Goal: Task Accomplishment & Management: Manage account settings

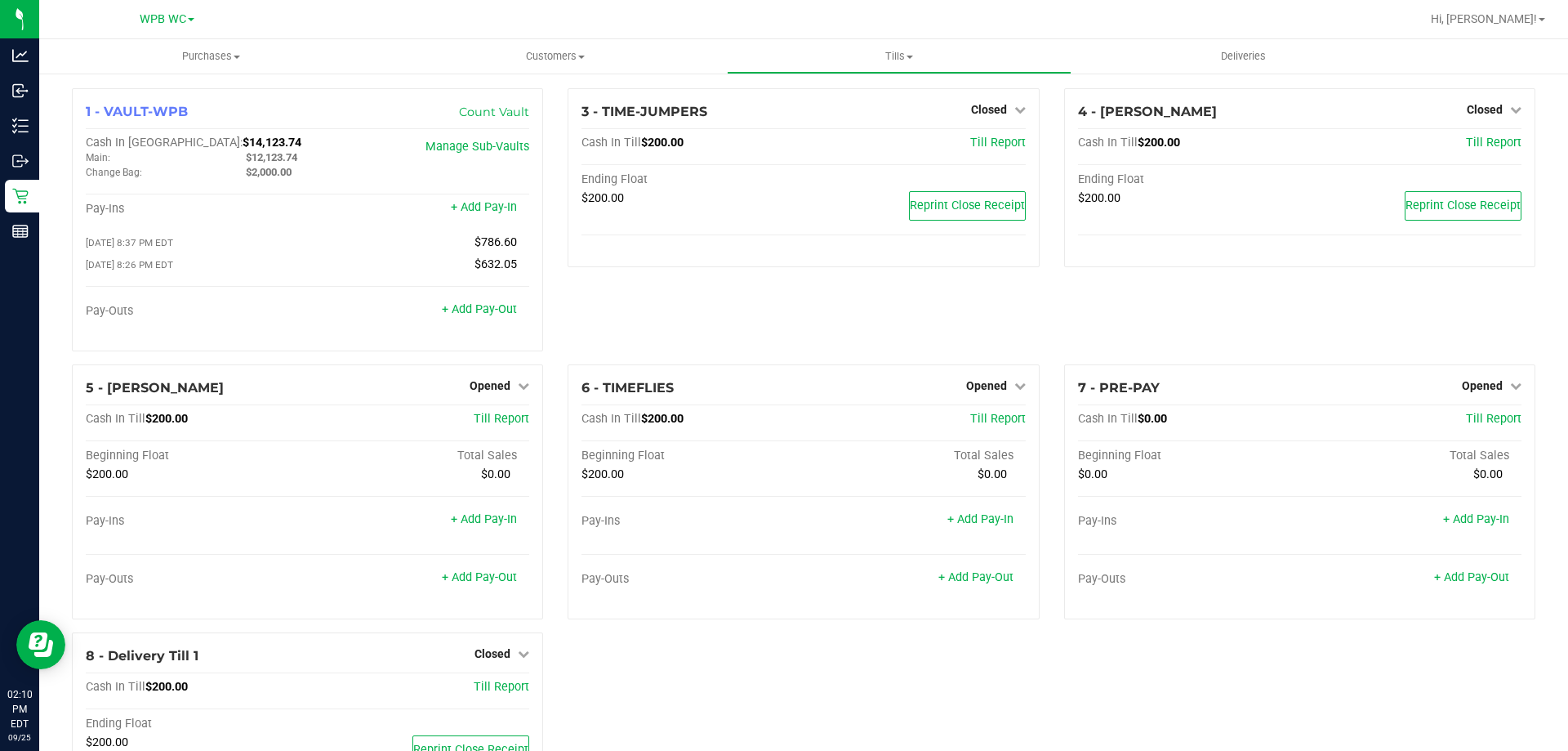
click at [736, 293] on div "3 - TIME-JUMPERS Closed Open Till Cash In Till $200.00 Till Report Ending Float…" at bounding box center [803, 226] width 496 height 276
click at [500, 143] on link "Manage Sub-Vaults" at bounding box center [477, 146] width 104 height 14
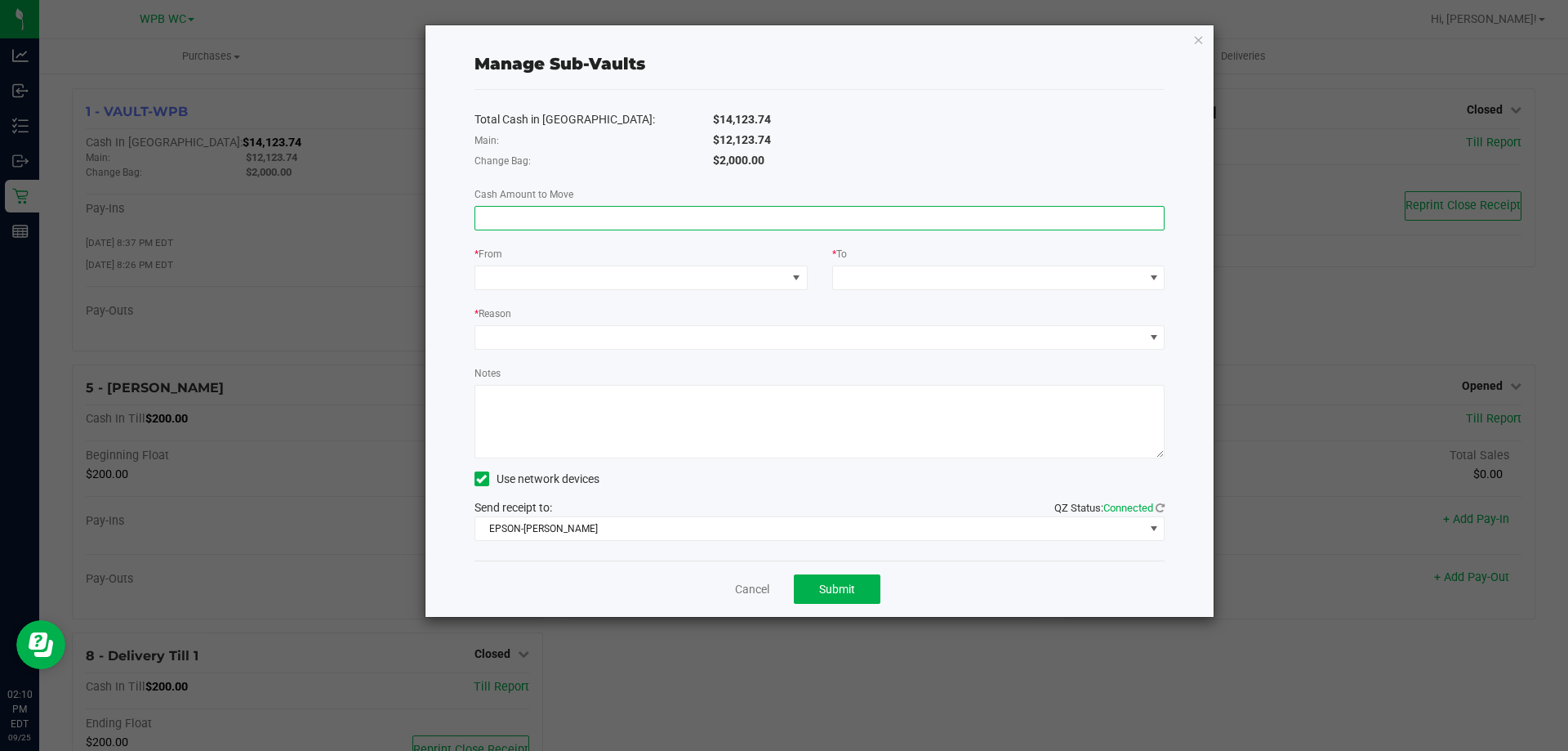
click at [626, 224] on input at bounding box center [820, 218] width 689 height 22
click at [669, 241] on div "Total Cash in [GEOGRAPHIC_DATA]: $14,123.74 Main: $12,123.74 Change Bag: $2,000…" at bounding box center [820, 325] width 691 height 471
click at [673, 279] on span at bounding box center [631, 277] width 311 height 22
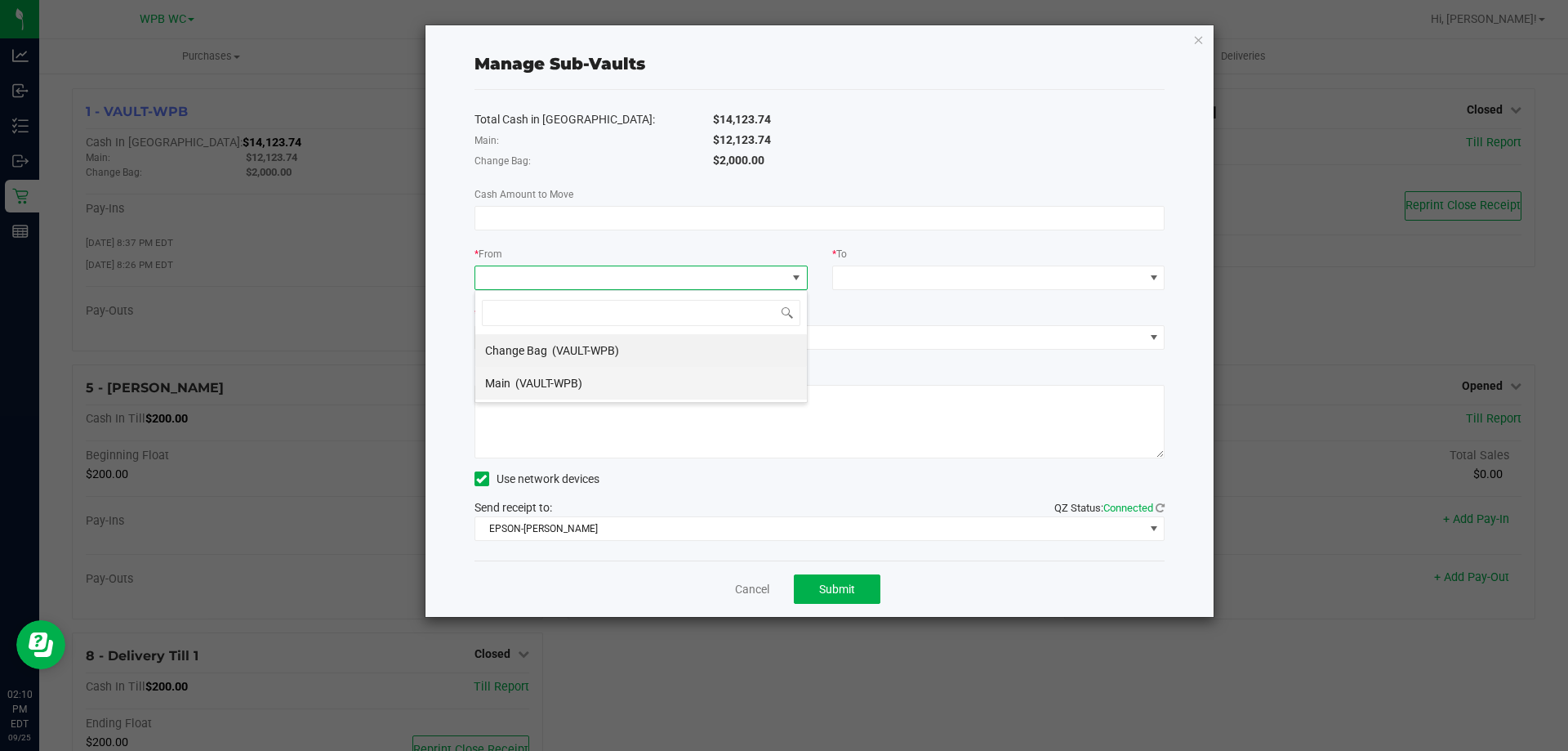
click at [556, 394] on div "Main (VAULT-WPB)" at bounding box center [534, 383] width 97 height 29
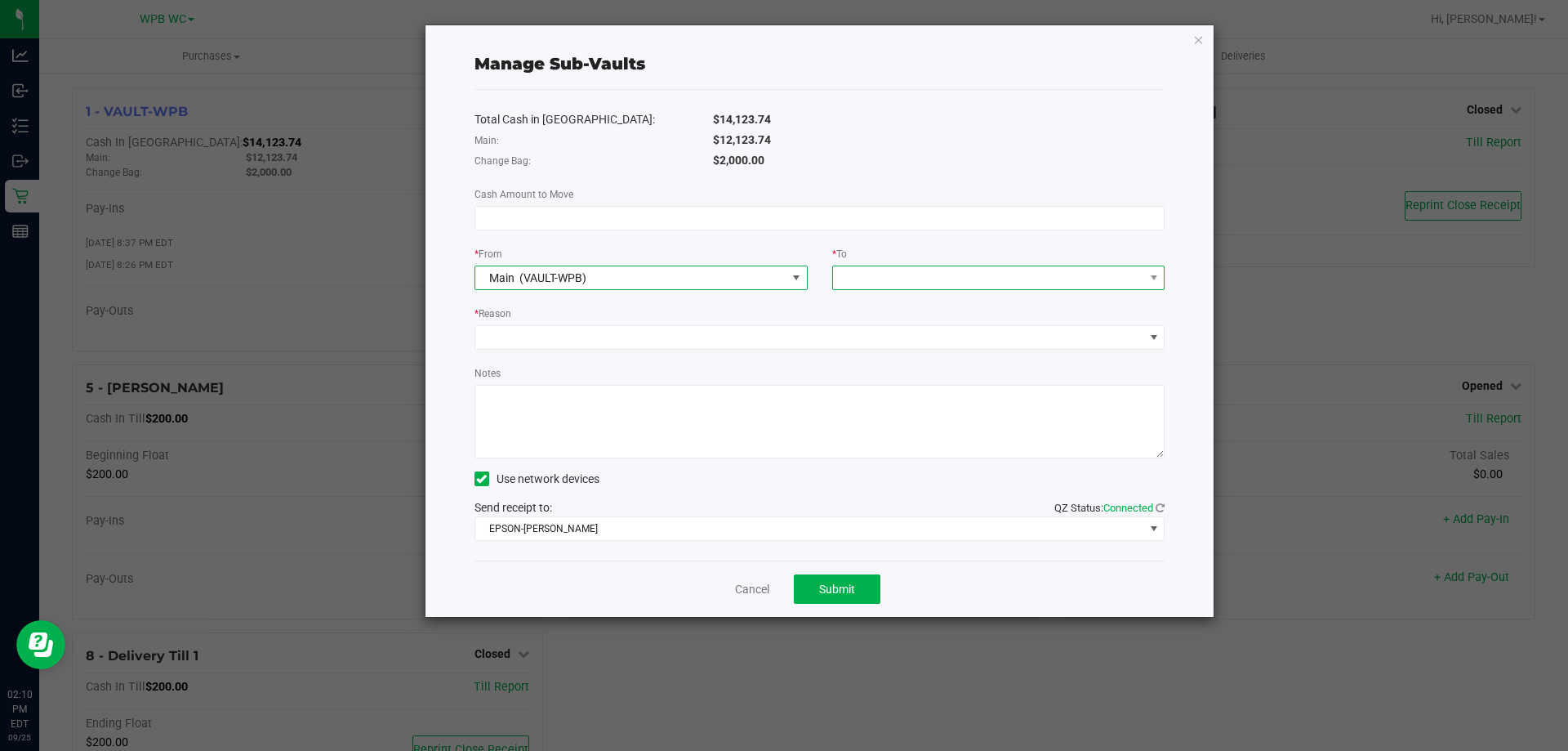
click at [908, 271] on span at bounding box center [989, 277] width 311 height 22
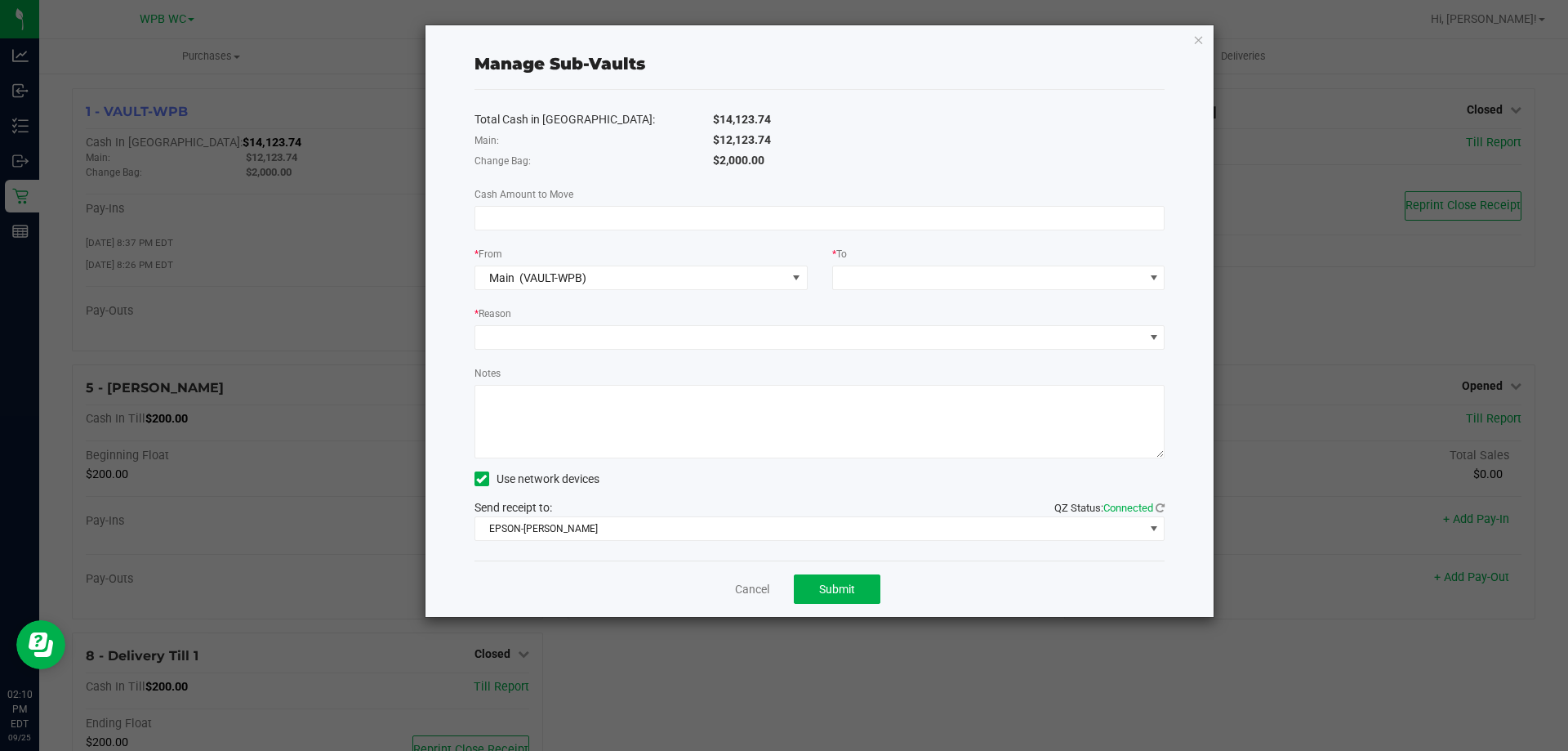
click at [891, 45] on div "Manage Sub-Vaults" at bounding box center [820, 64] width 691 height 52
click at [661, 208] on input at bounding box center [820, 218] width 689 height 22
type input "$12,123.73"
click at [753, 258] on div "* From" at bounding box center [641, 256] width 333 height 21
click at [780, 276] on span "Main (VAULT-WPB)" at bounding box center [631, 277] width 311 height 22
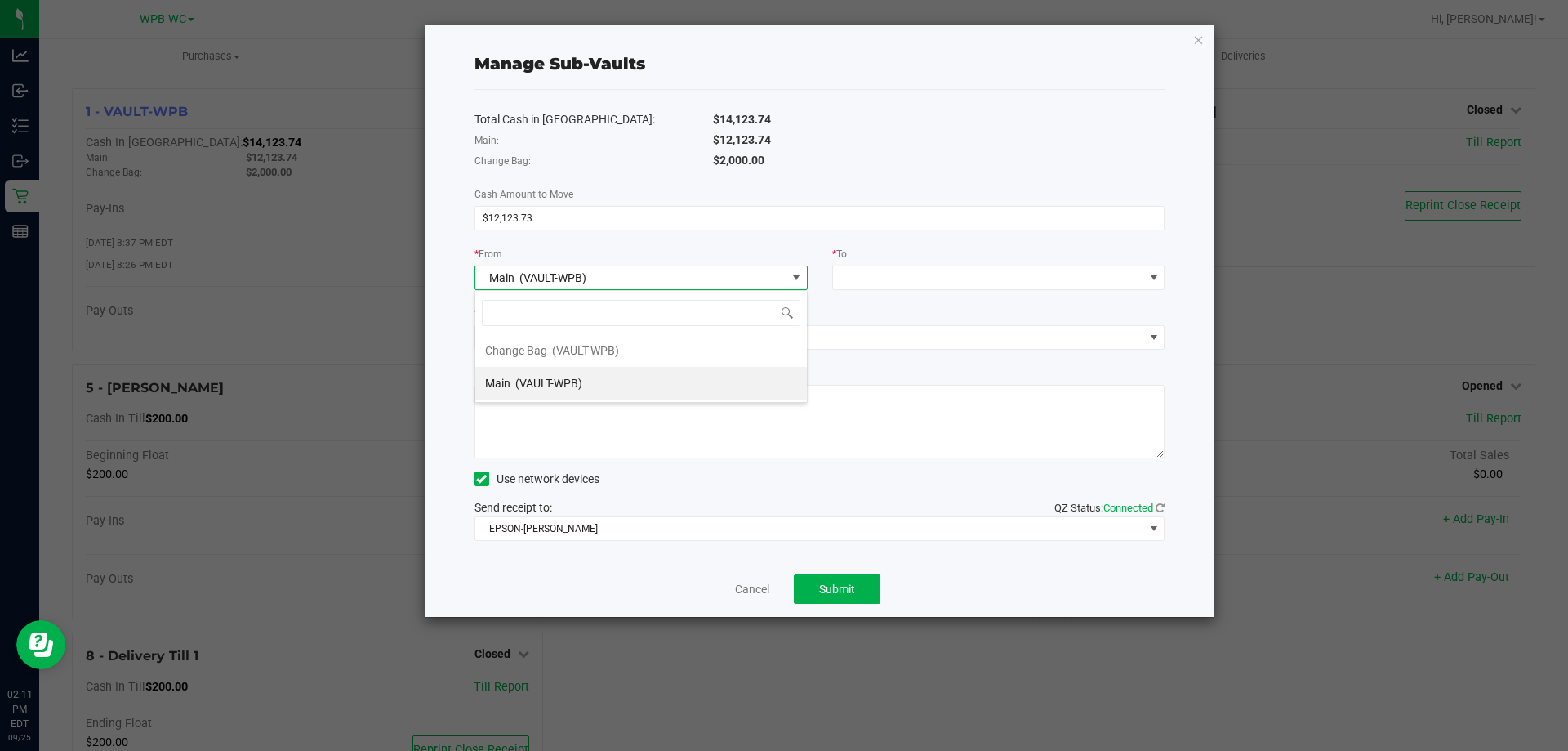
click at [779, 242] on div "Total Cash in [GEOGRAPHIC_DATA]: $14,123.74 Main: $12,123.74 Change Bag: $2,000…" at bounding box center [820, 325] width 691 height 471
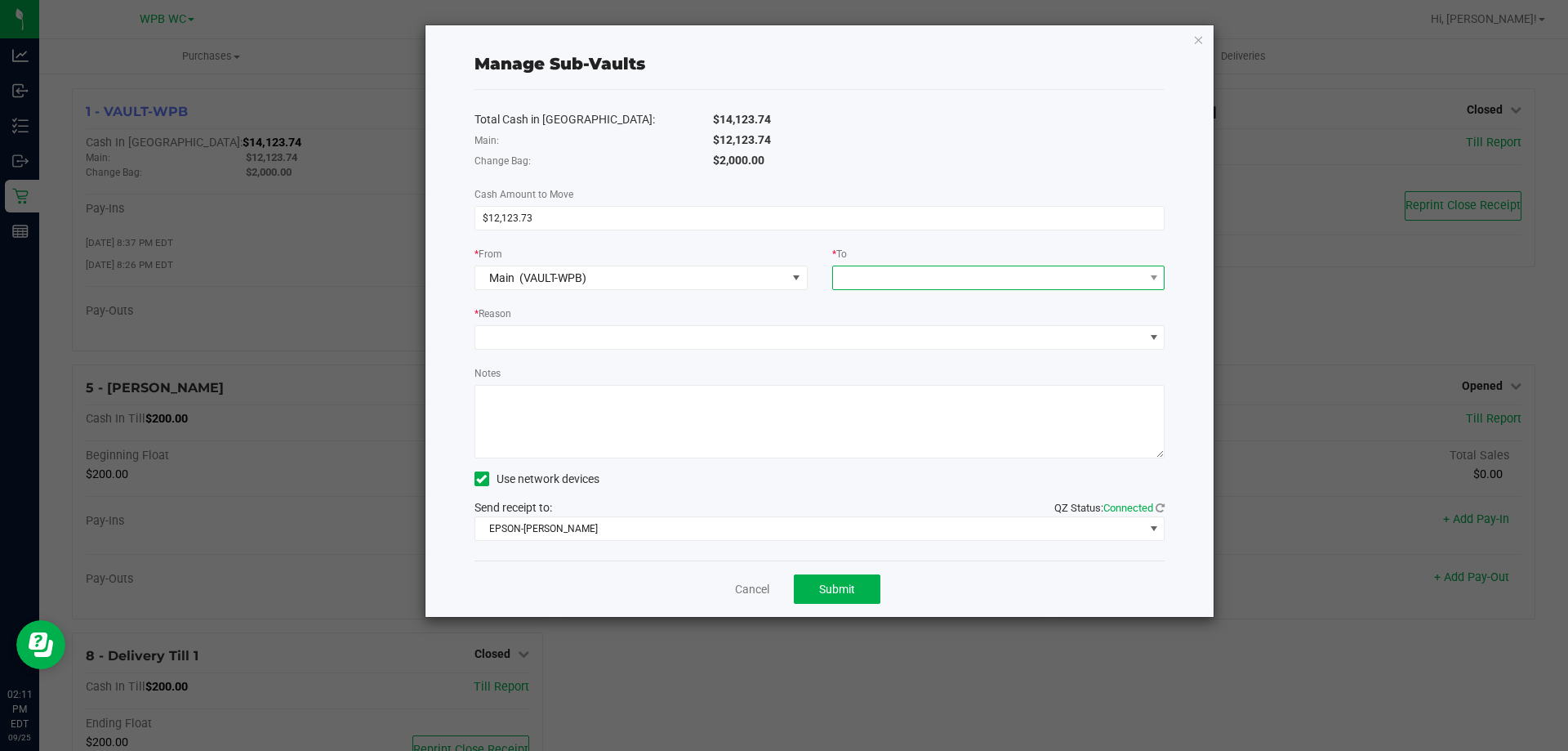
click at [916, 278] on span at bounding box center [989, 277] width 311 height 22
click at [922, 254] on div "* To" at bounding box center [999, 256] width 333 height 21
click at [742, 583] on link "Cancel" at bounding box center [752, 589] width 35 height 17
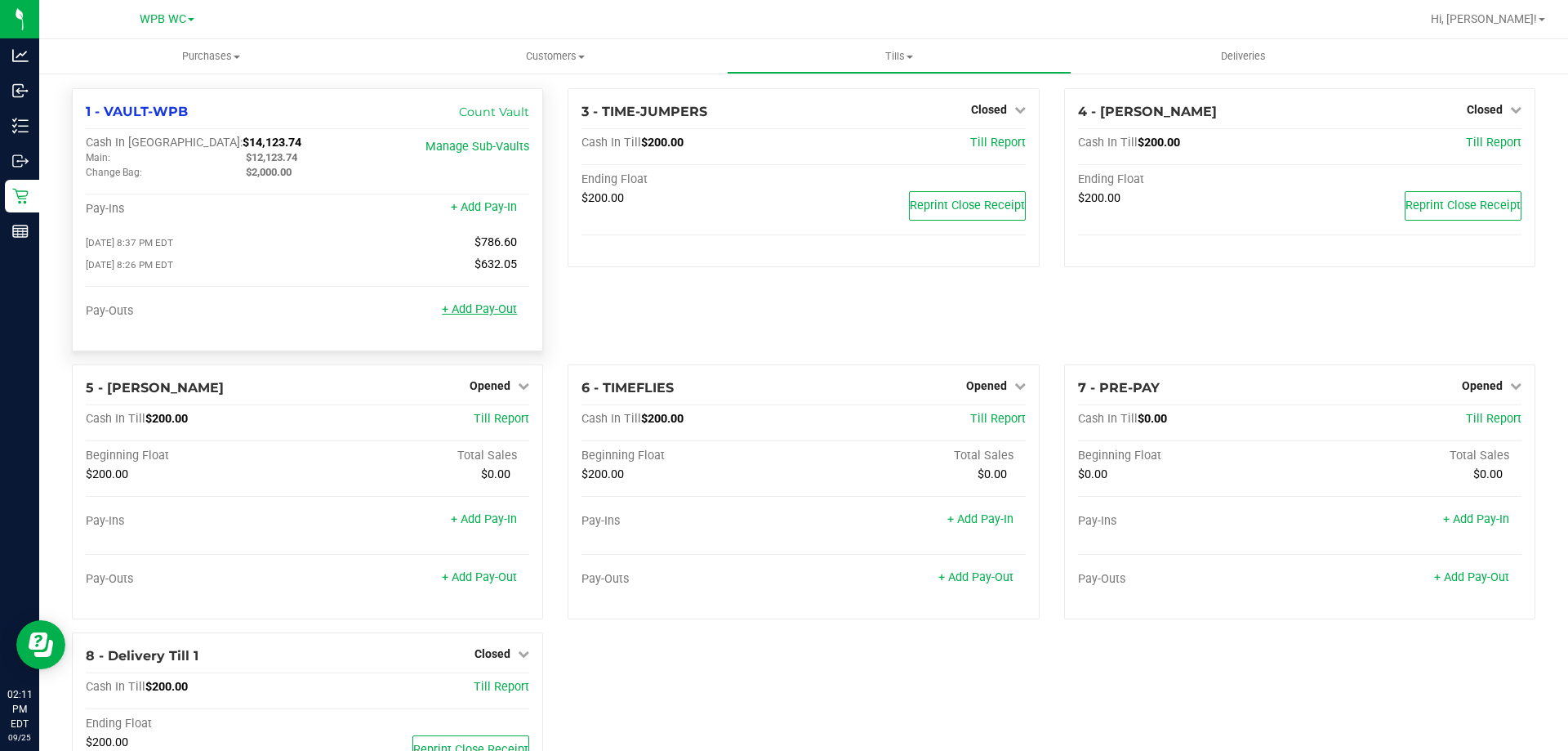
click at [484, 316] on link "+ Add Pay-Out" at bounding box center [479, 309] width 75 height 14
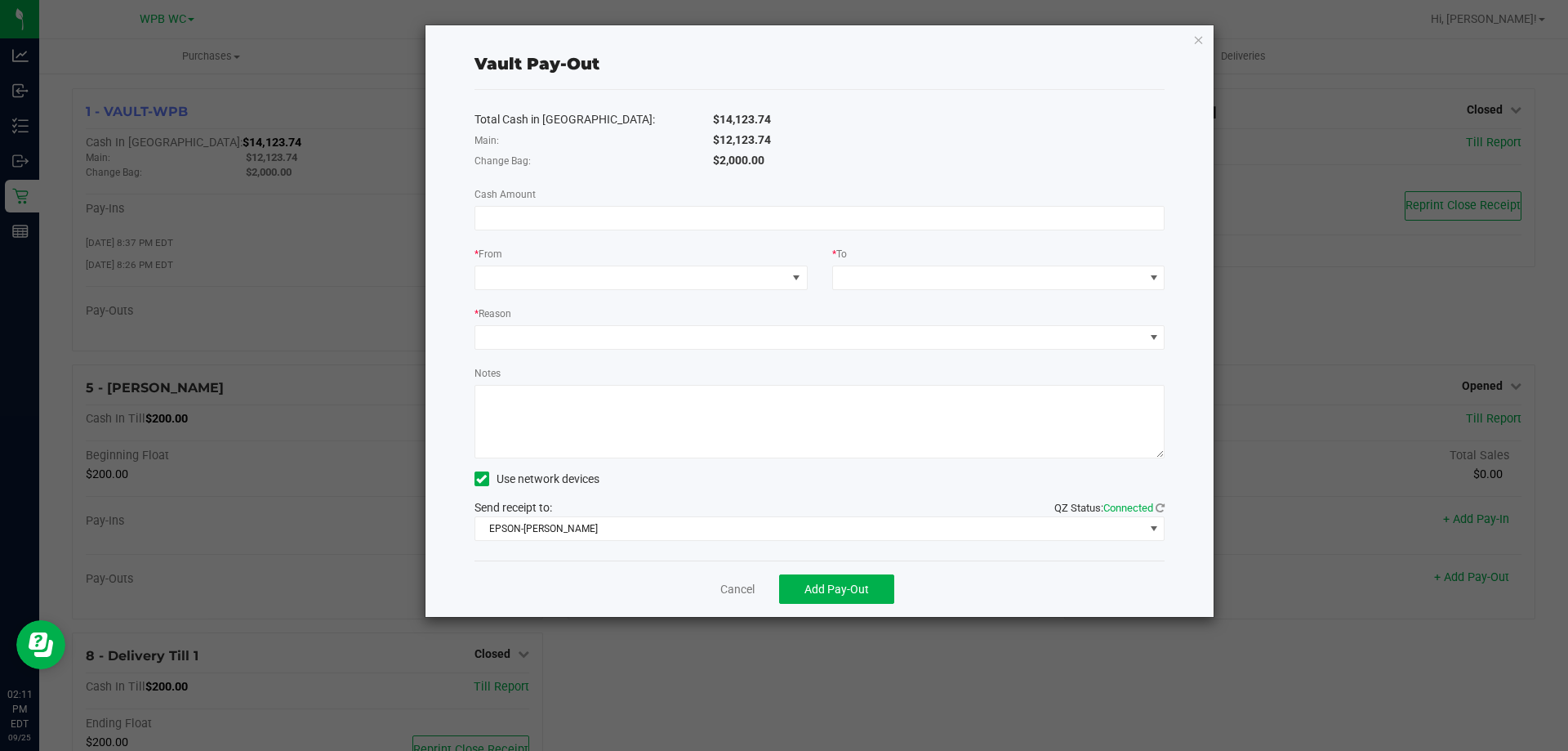
click at [557, 234] on div "Total Cash in Vault: $14,123.74 Main: $12,123.74 Change Bag: $2,000.00 Cash Amo…" at bounding box center [820, 325] width 691 height 471
click at [567, 217] on input at bounding box center [820, 218] width 689 height 22
type input "$12,123.73"
click at [567, 245] on div "* From" at bounding box center [641, 256] width 333 height 21
click at [574, 272] on span at bounding box center [631, 277] width 311 height 22
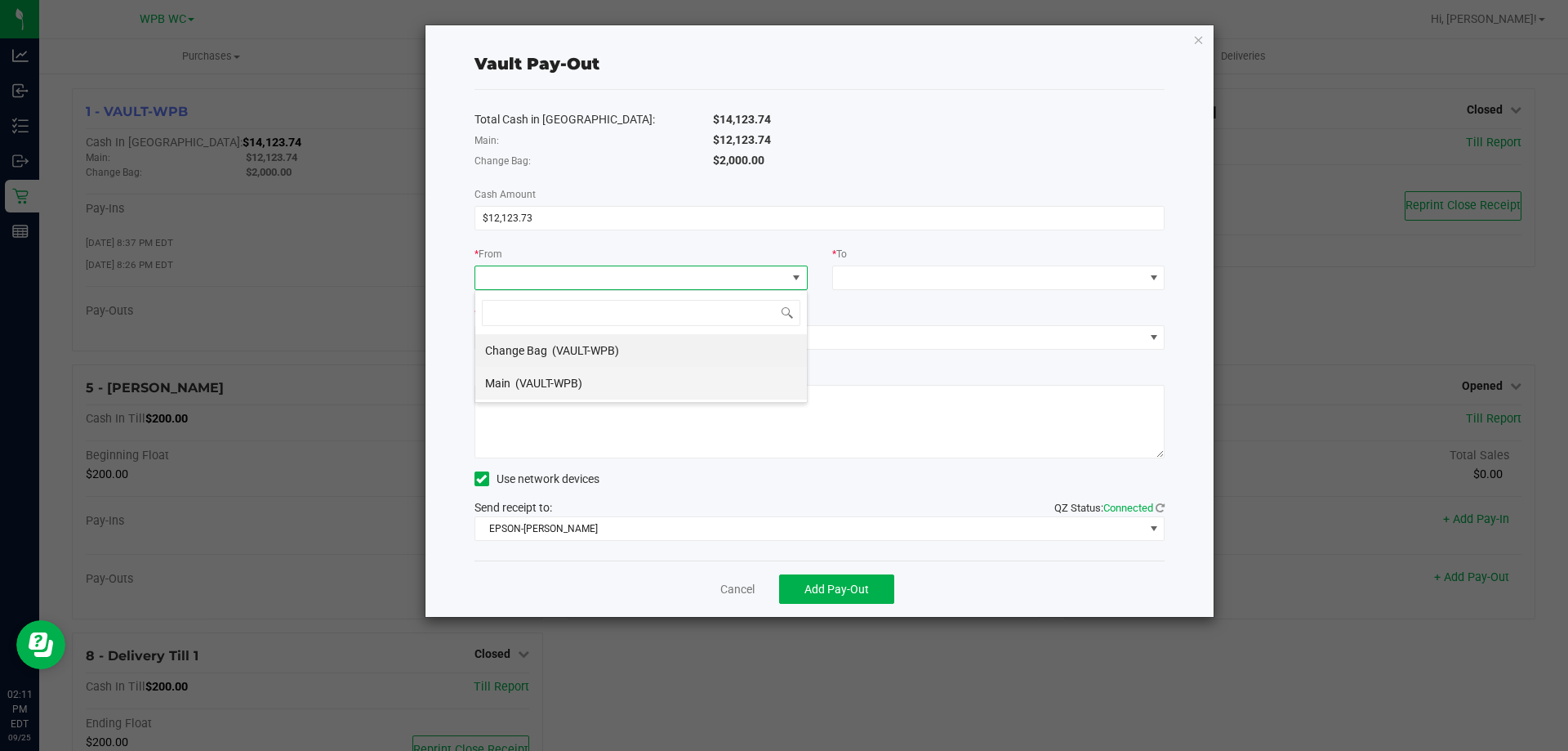
click at [554, 382] on span "(VAULT-WPB)" at bounding box center [550, 383] width 67 height 13
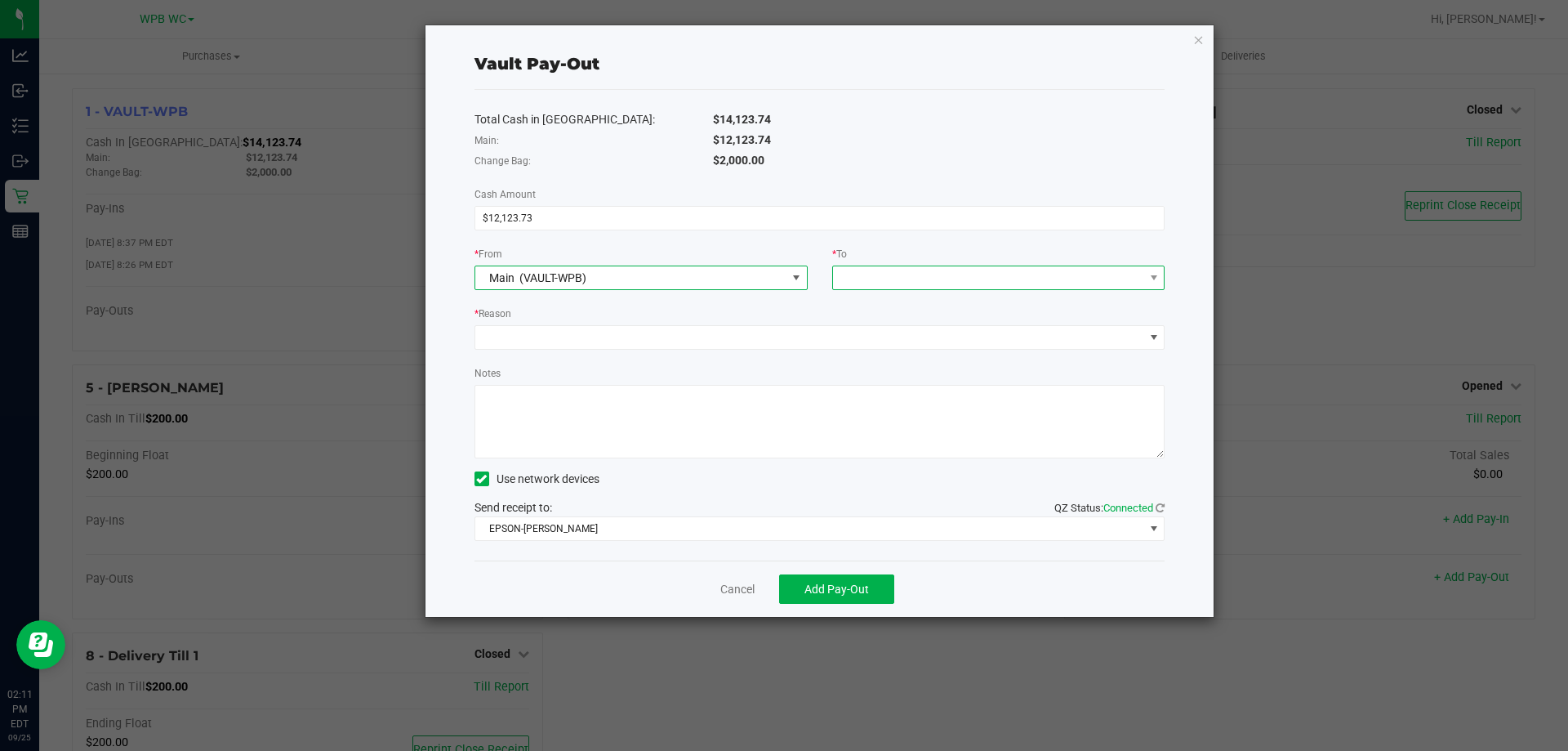
click at [971, 285] on span at bounding box center [989, 277] width 311 height 22
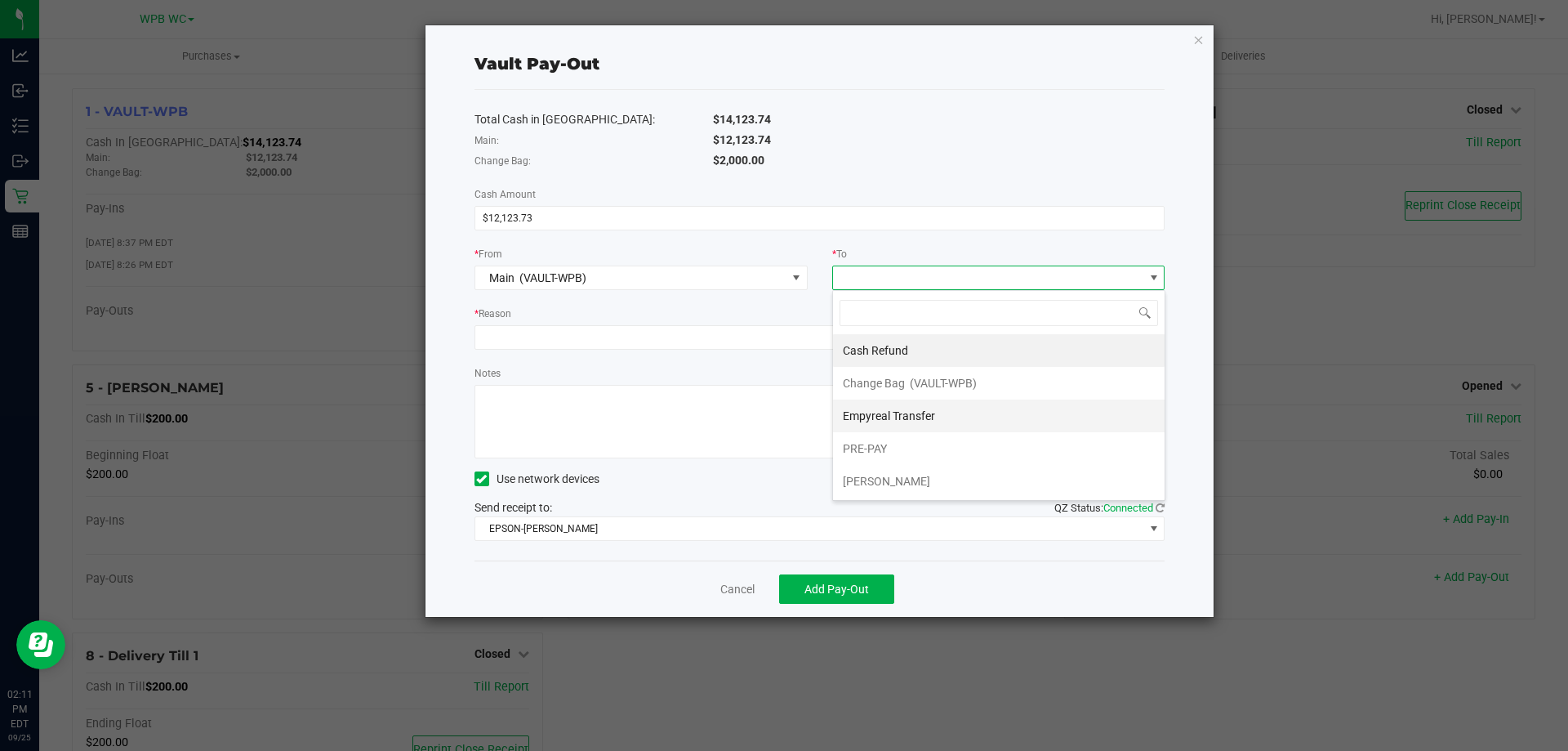
click at [919, 426] on div "Empyreal Transfer" at bounding box center [889, 415] width 95 height 29
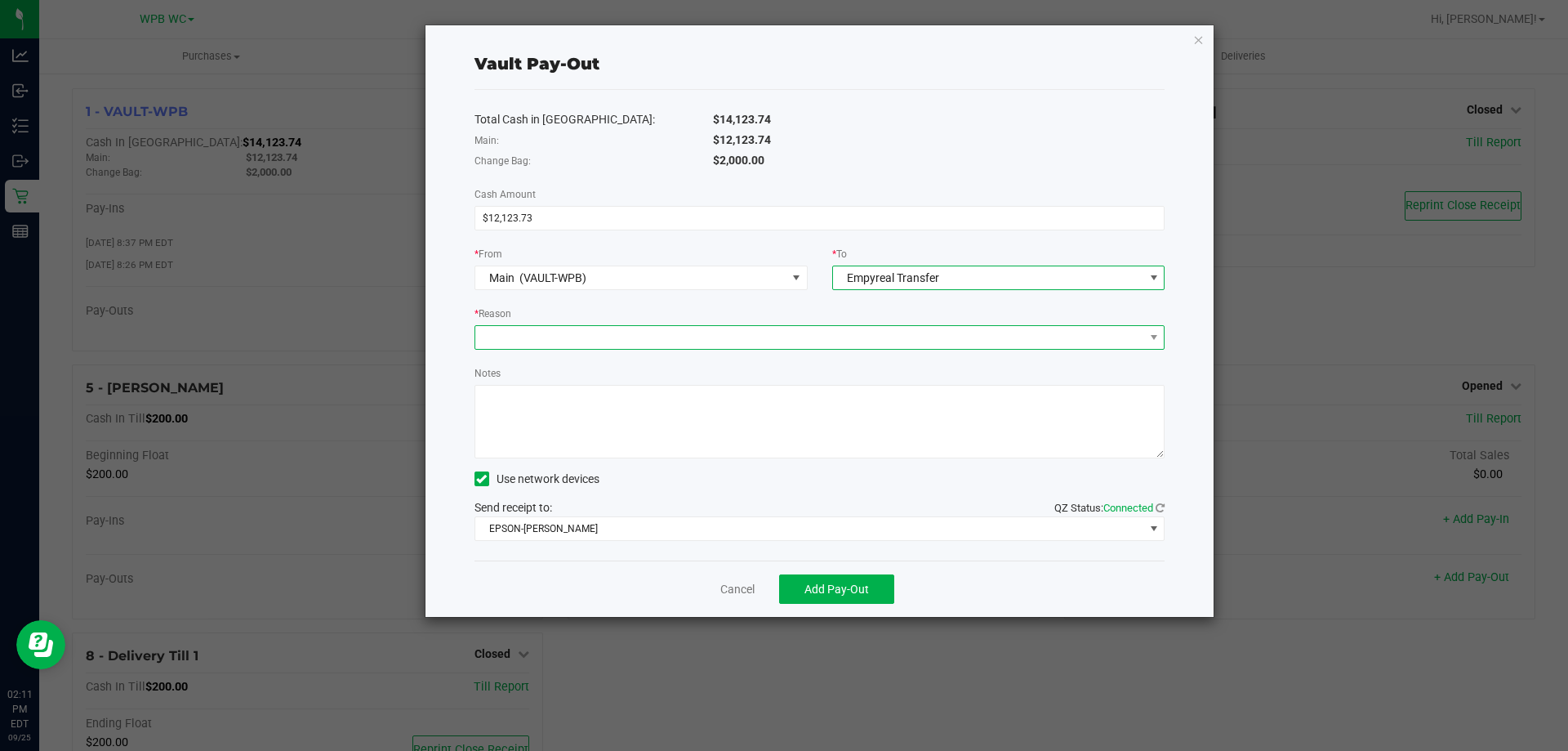
click at [591, 343] on span at bounding box center [810, 337] width 669 height 22
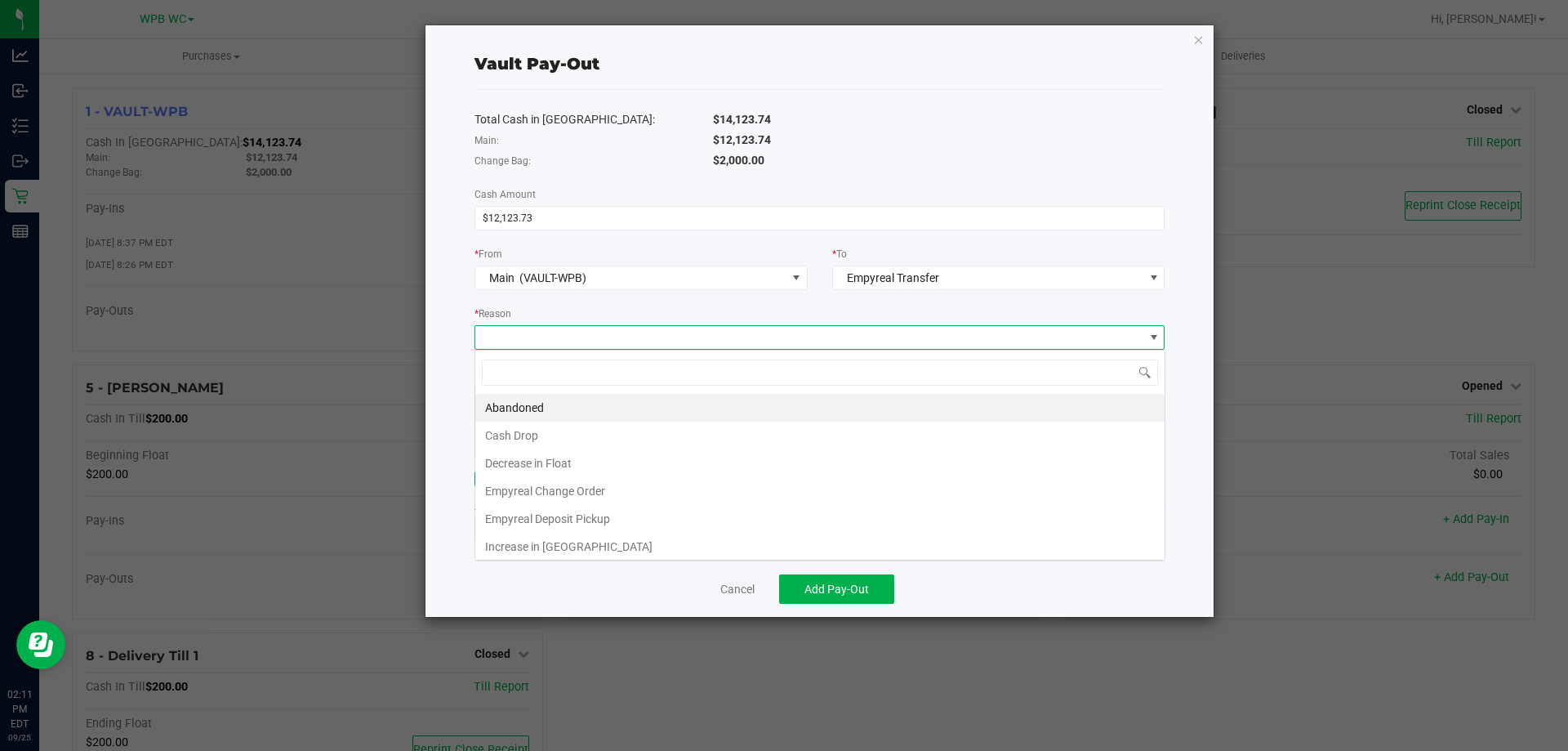
scroll to position [24, 690]
click at [567, 511] on li "Empyreal Deposit Pickup" at bounding box center [820, 519] width 689 height 28
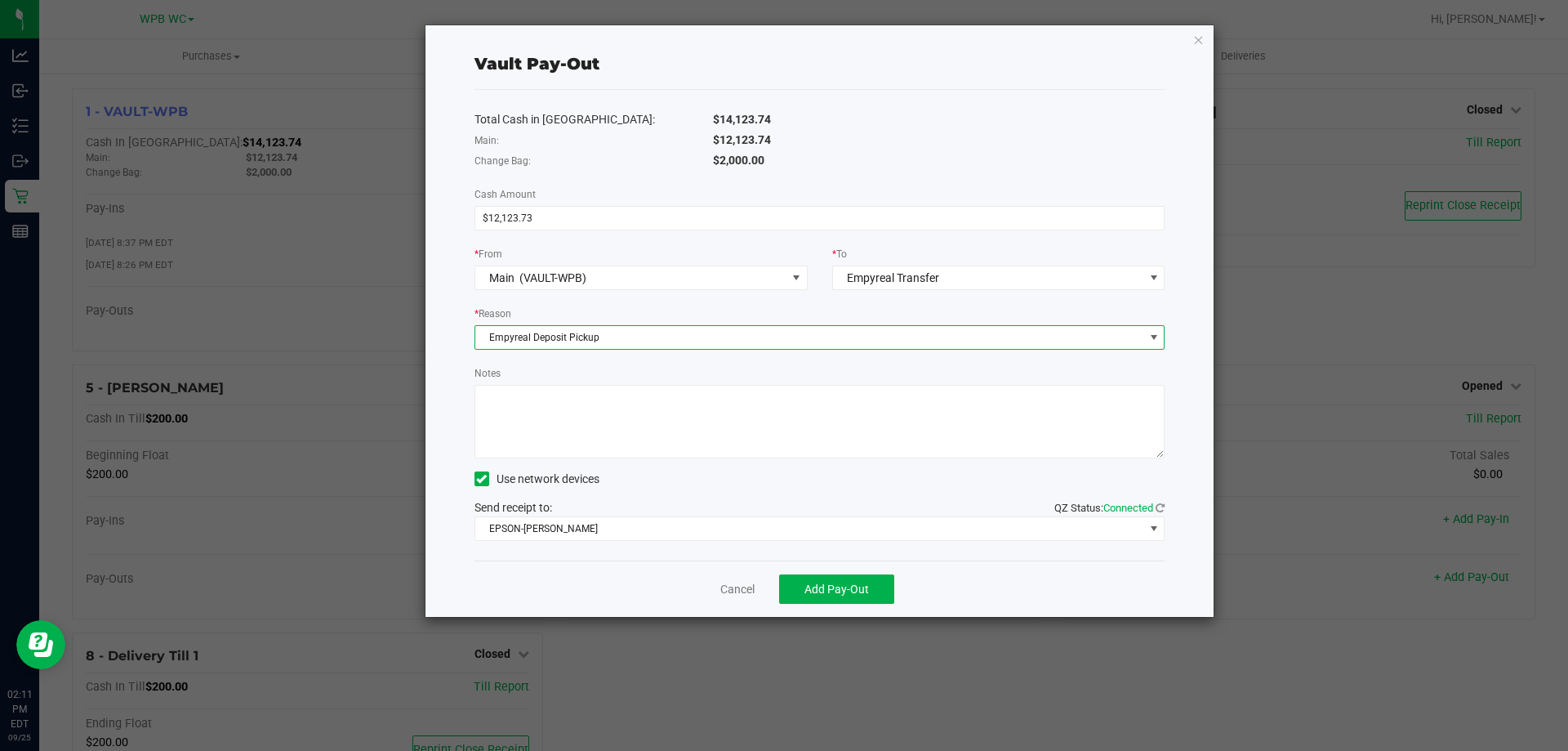
click at [543, 408] on textarea "Notes" at bounding box center [820, 421] width 691 height 74
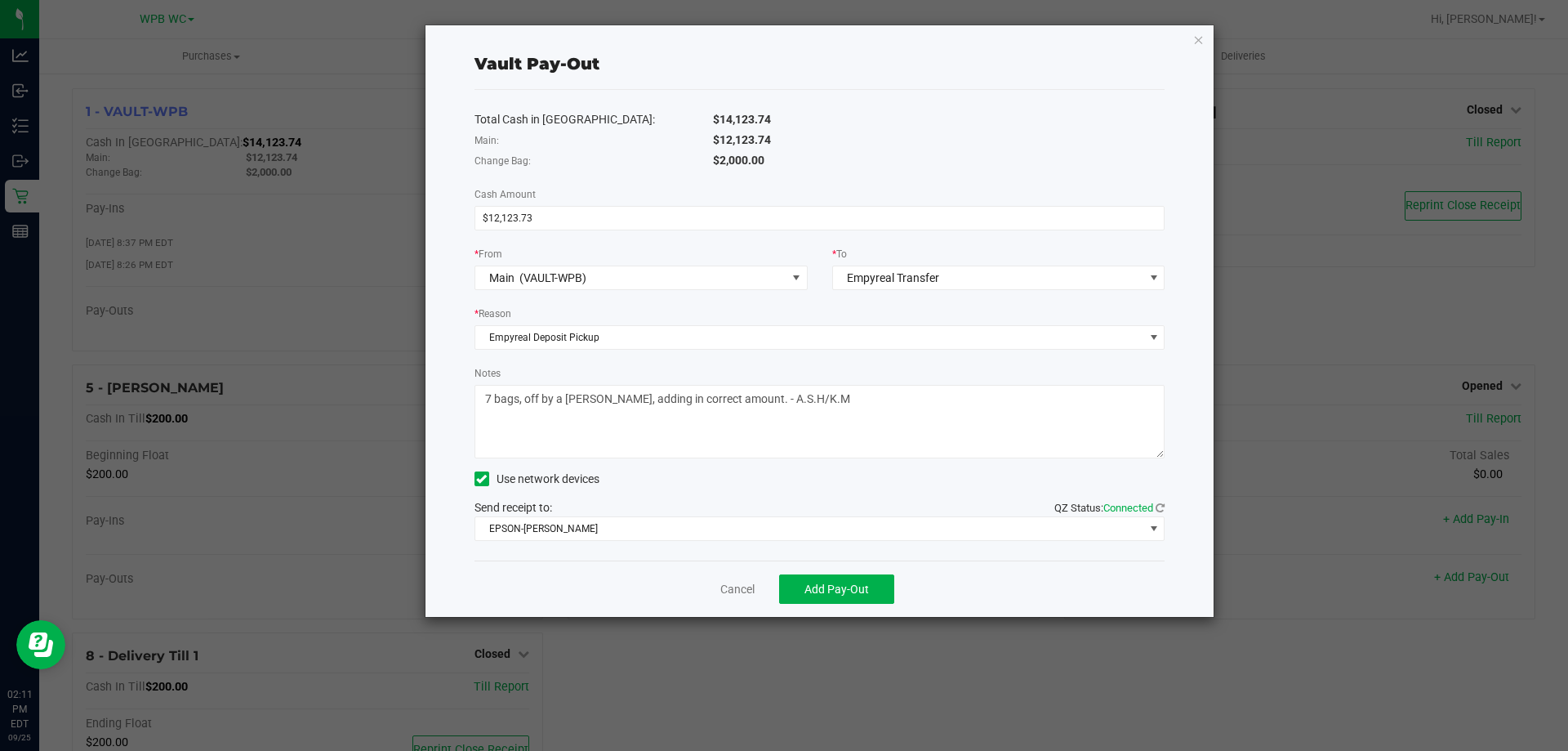
click at [597, 448] on textarea "Notes" at bounding box center [820, 421] width 691 height 74
type textarea "7 bags, off by a [PERSON_NAME], adding in correct amount. - A.S.H/K.M"
click at [843, 586] on span "Add Pay-Out" at bounding box center [836, 589] width 65 height 13
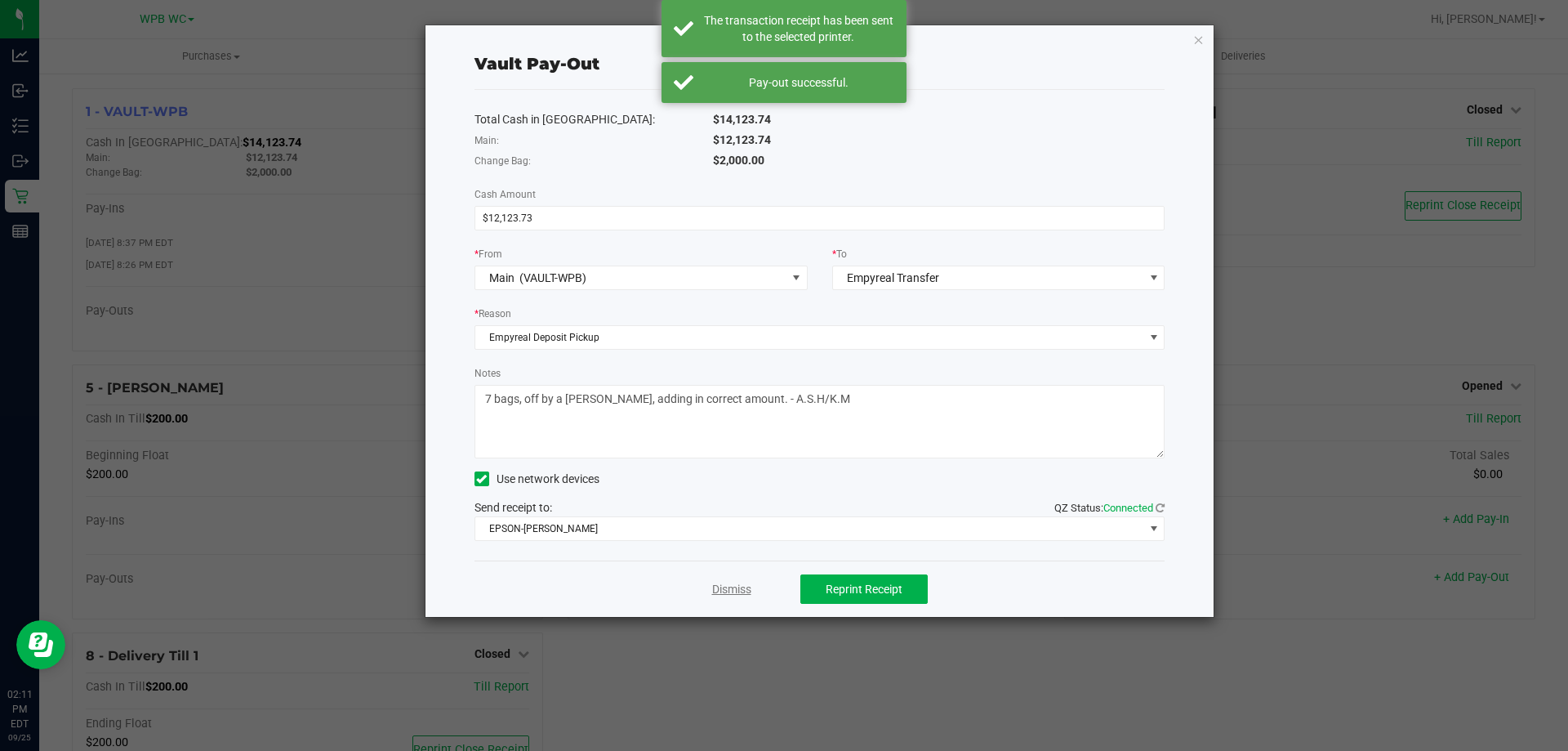
click at [733, 592] on link "Dismiss" at bounding box center [732, 589] width 39 height 17
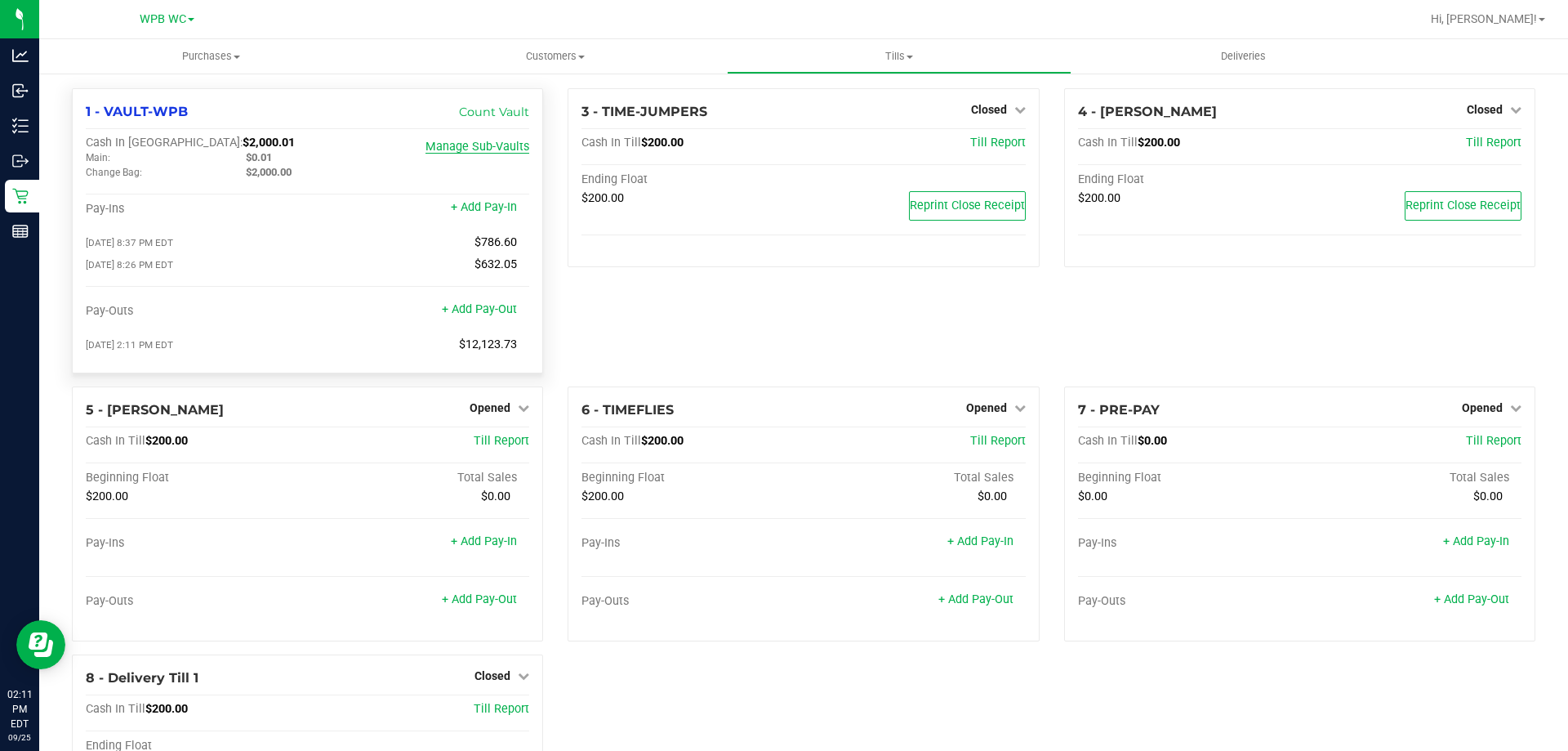
click at [470, 149] on link "Manage Sub-Vaults" at bounding box center [477, 146] width 104 height 14
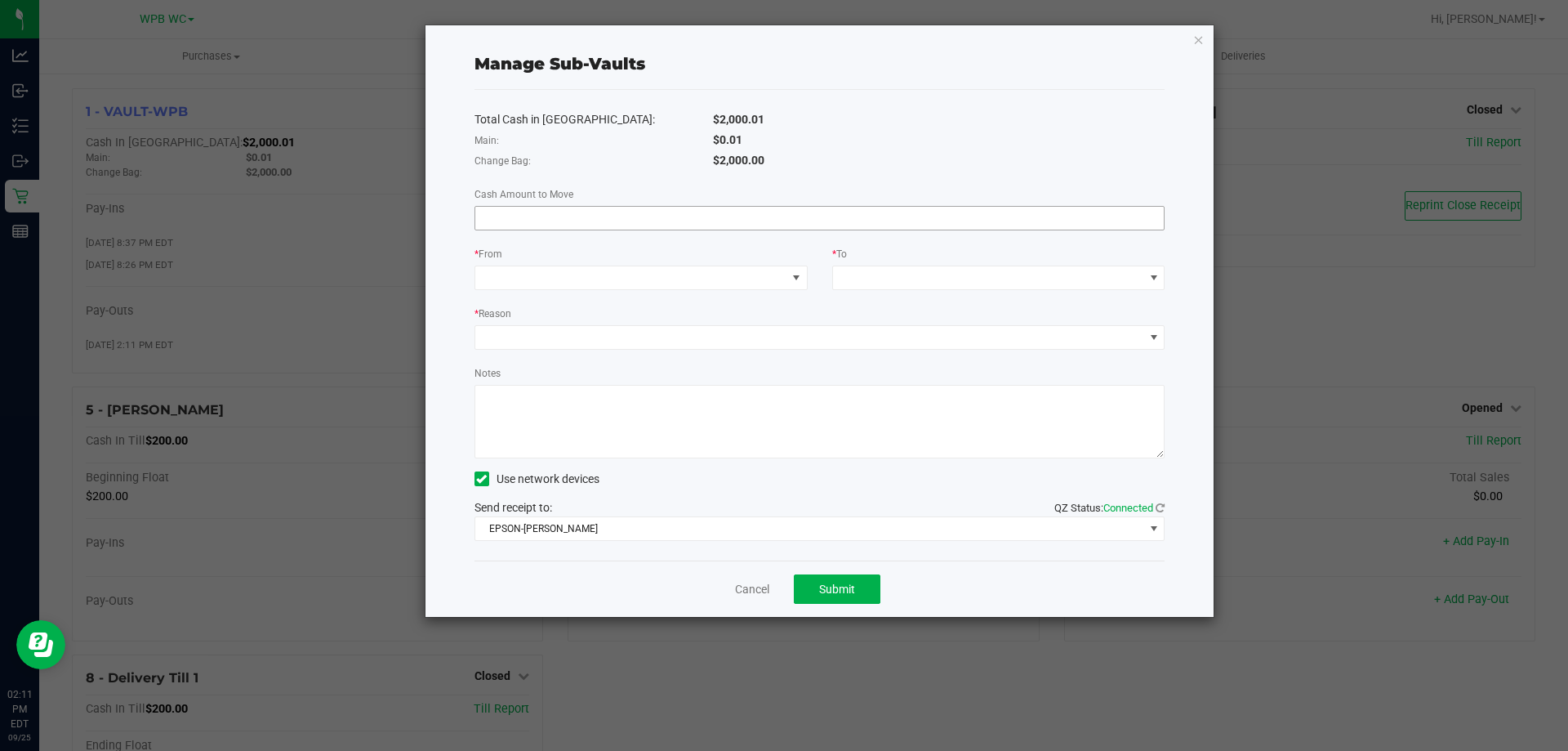
click at [523, 216] on input at bounding box center [820, 218] width 689 height 22
type input "$0.01"
click at [535, 246] on div "* From" at bounding box center [641, 256] width 333 height 21
click at [541, 265] on div "* From" at bounding box center [641, 256] width 333 height 21
click at [534, 284] on span at bounding box center [631, 277] width 311 height 22
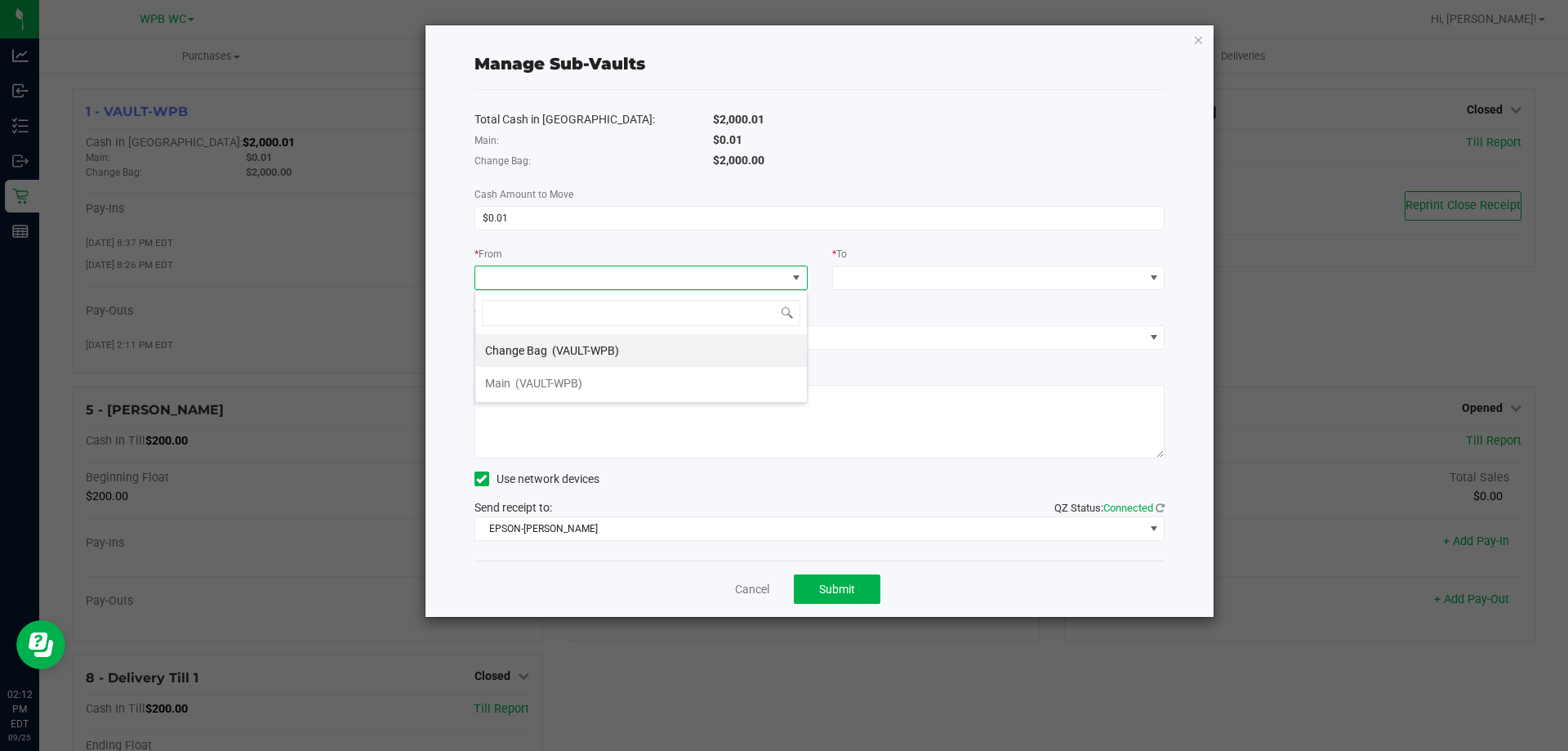
scroll to position [24, 333]
click at [544, 390] on div "Main (VAULT-WPB)" at bounding box center [534, 383] width 97 height 29
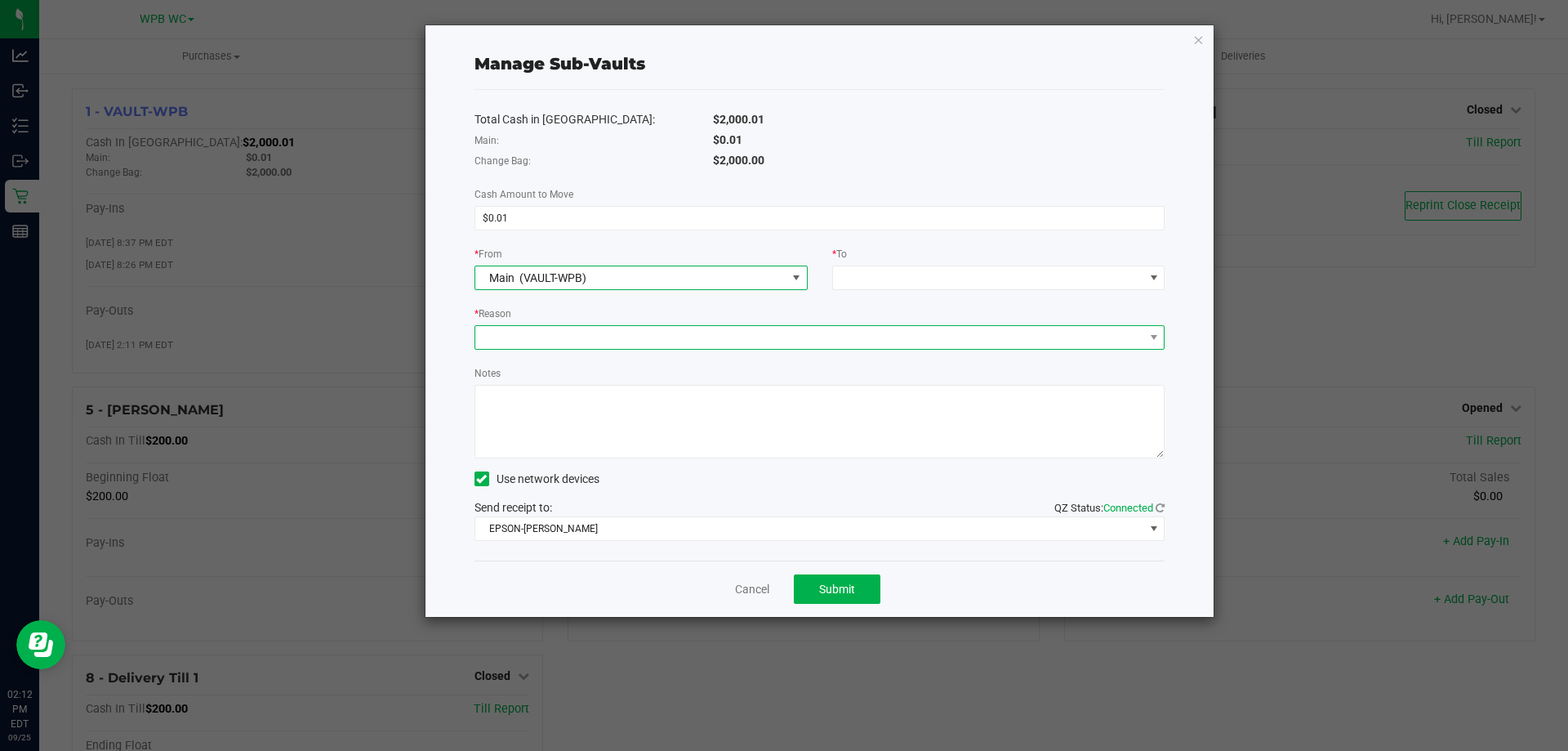
click at [811, 342] on span at bounding box center [810, 337] width 669 height 22
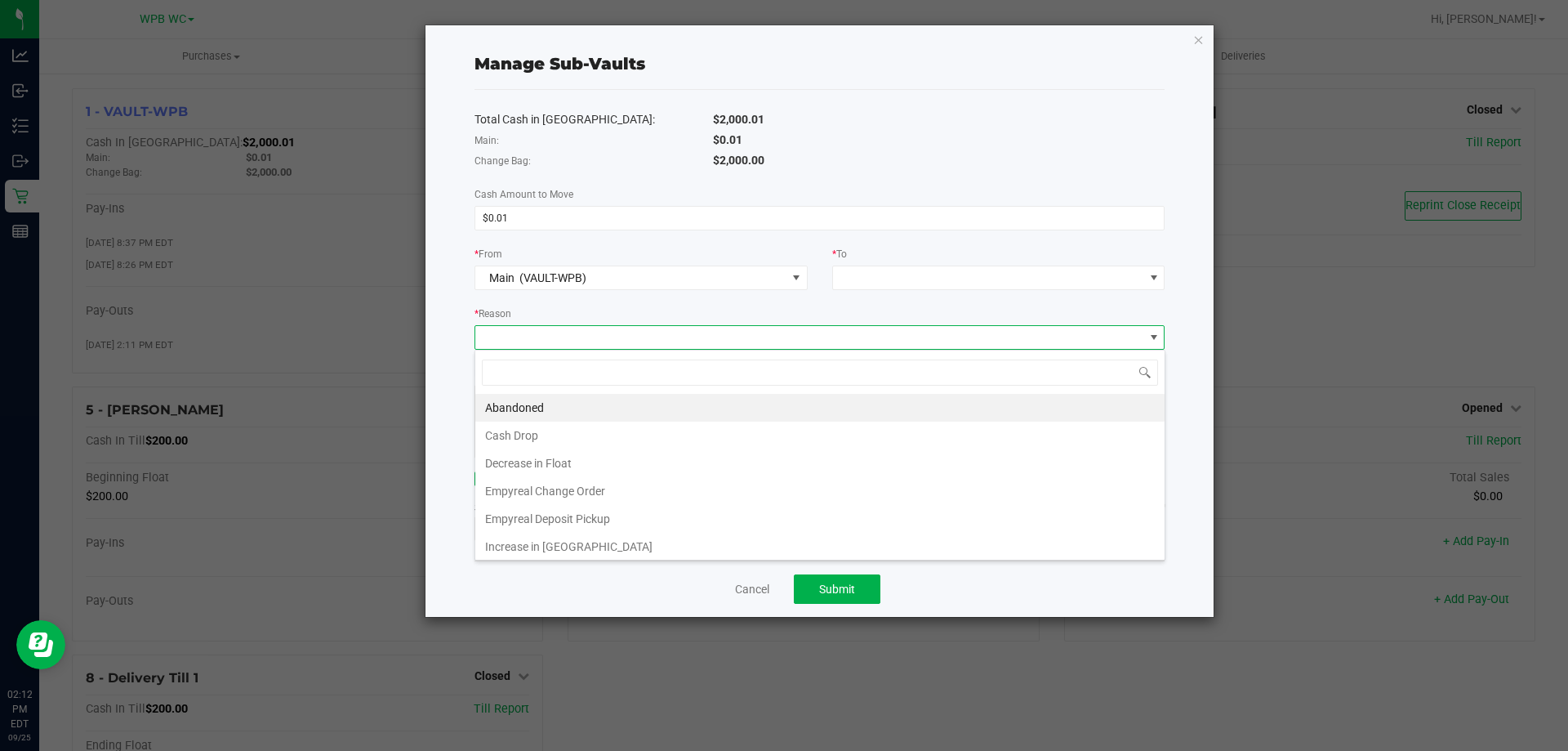
scroll to position [24, 690]
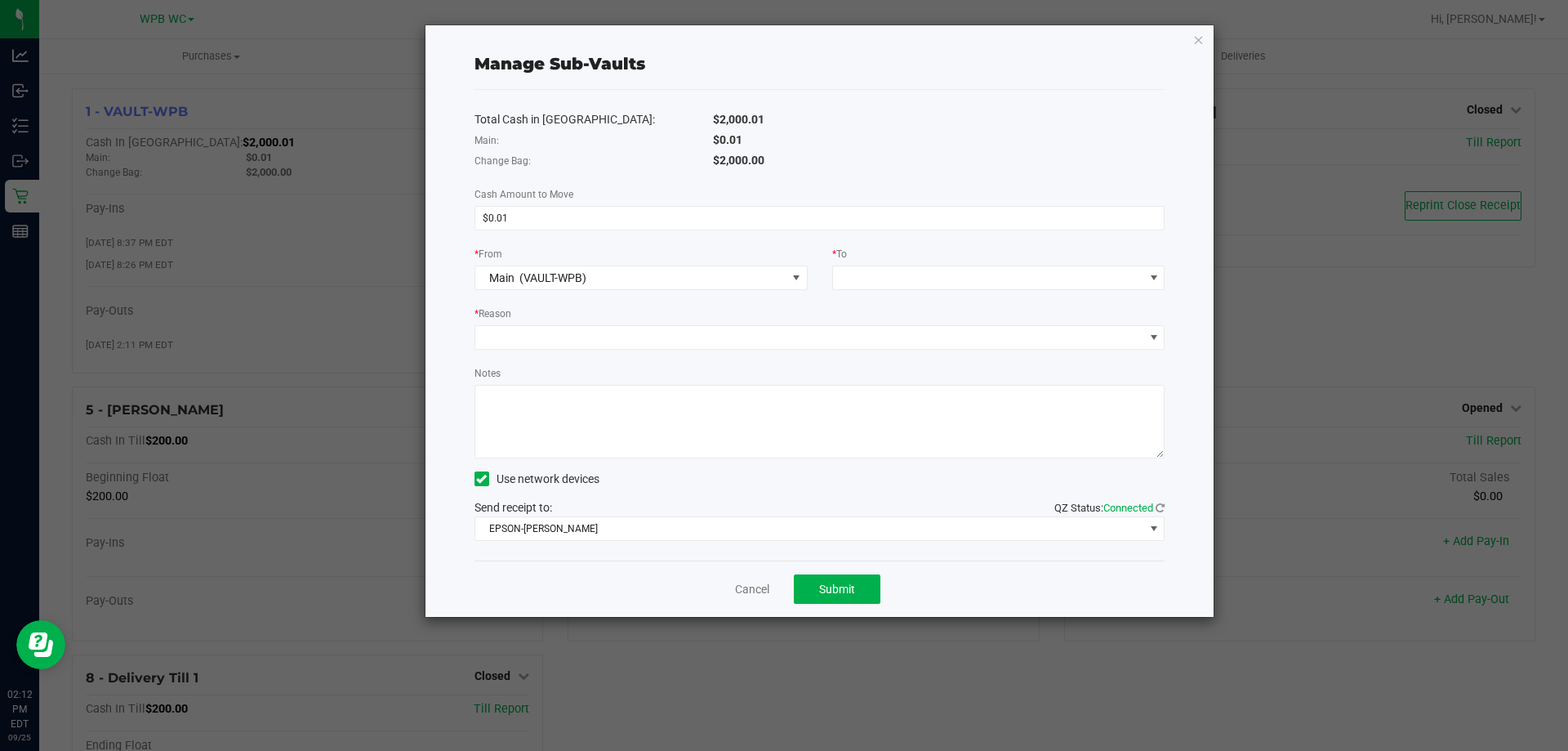
click at [681, 299] on div "Total Cash in [GEOGRAPHIC_DATA]: $2,000.01 Main: $0.01 Change Bag: $2,000.00 Ca…" at bounding box center [820, 325] width 691 height 471
click at [912, 272] on span at bounding box center [989, 277] width 311 height 22
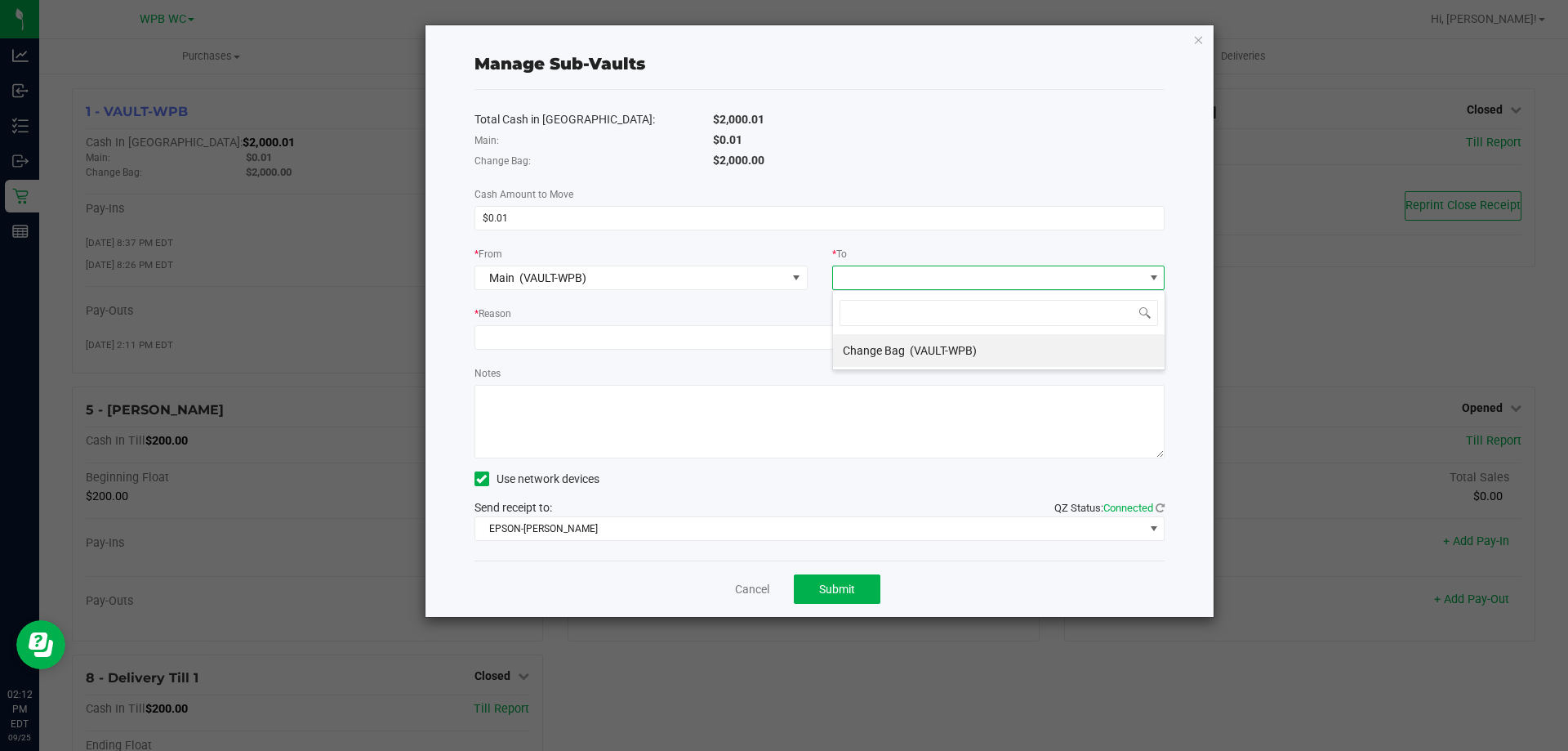
scroll to position [24, 333]
click at [912, 351] on span "(VAULT-WPB)" at bounding box center [944, 350] width 67 height 13
click at [932, 270] on div "Change Bag (VAULT-WPB)" at bounding box center [911, 277] width 142 height 29
click at [628, 303] on div "Total Cash in [GEOGRAPHIC_DATA]: $2,000.01 Main: $0.01 Change Bag: $2,000.00 Ca…" at bounding box center [820, 325] width 691 height 471
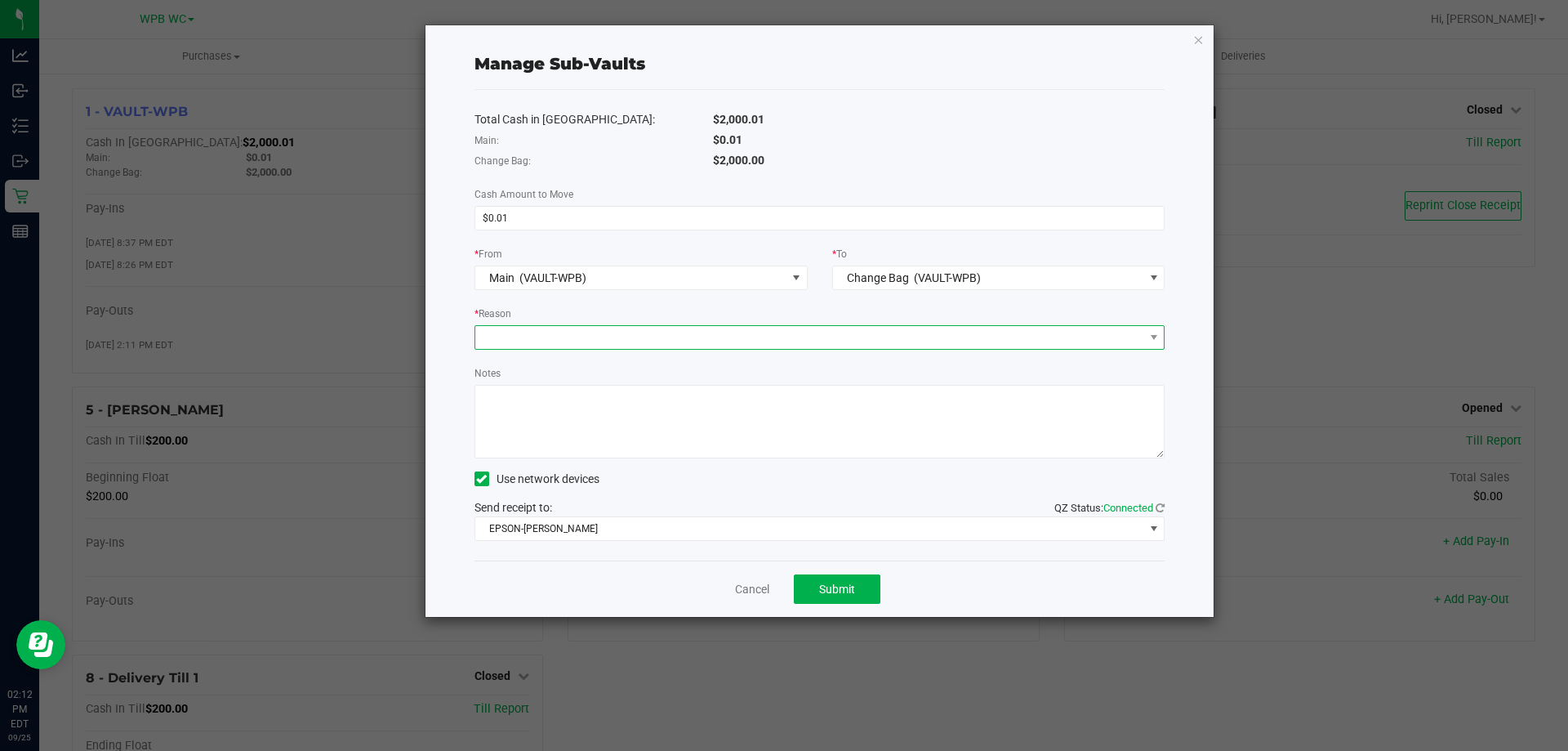
click at [669, 340] on span at bounding box center [810, 337] width 669 height 22
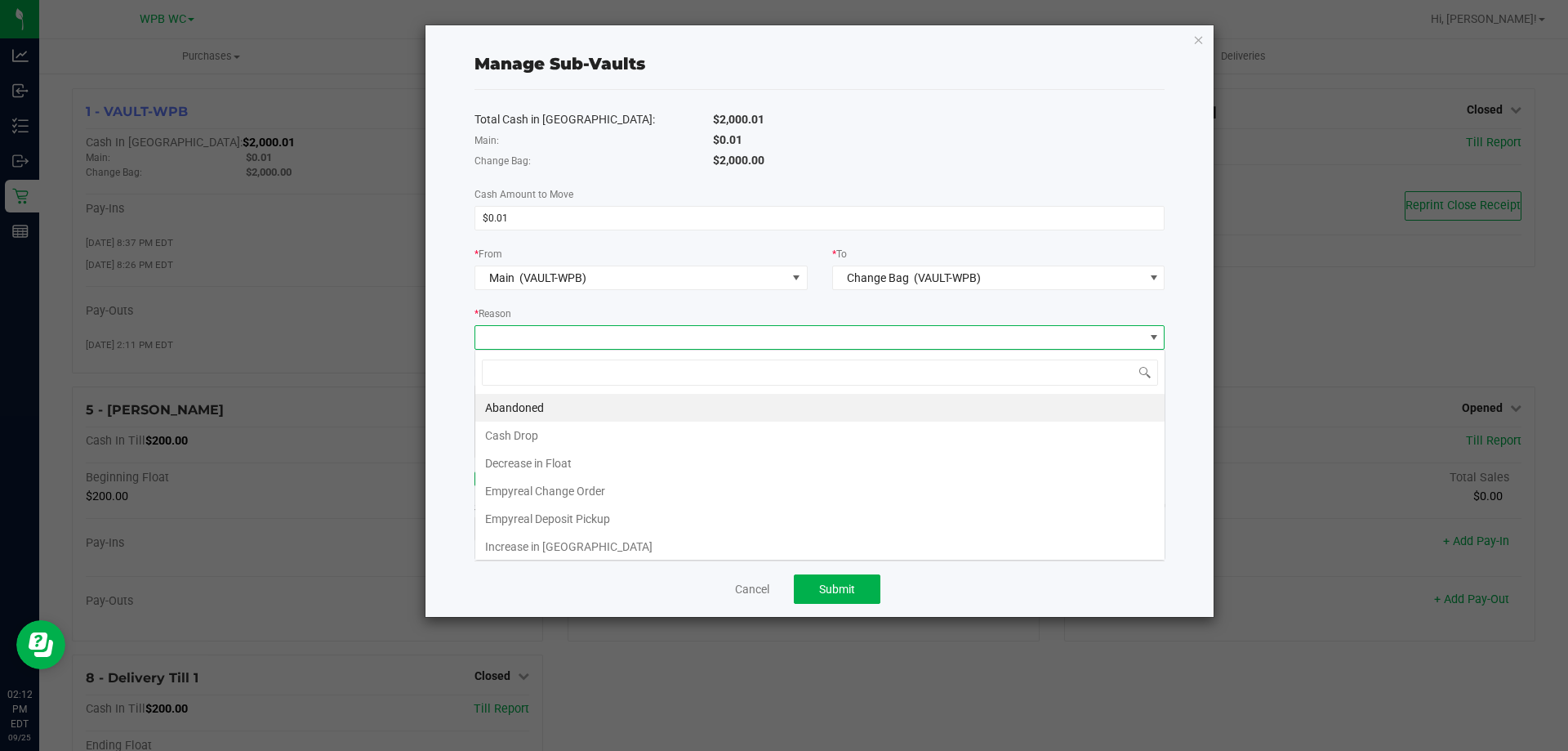
scroll to position [24, 690]
click at [676, 308] on div "* Reason" at bounding box center [820, 315] width 691 height 21
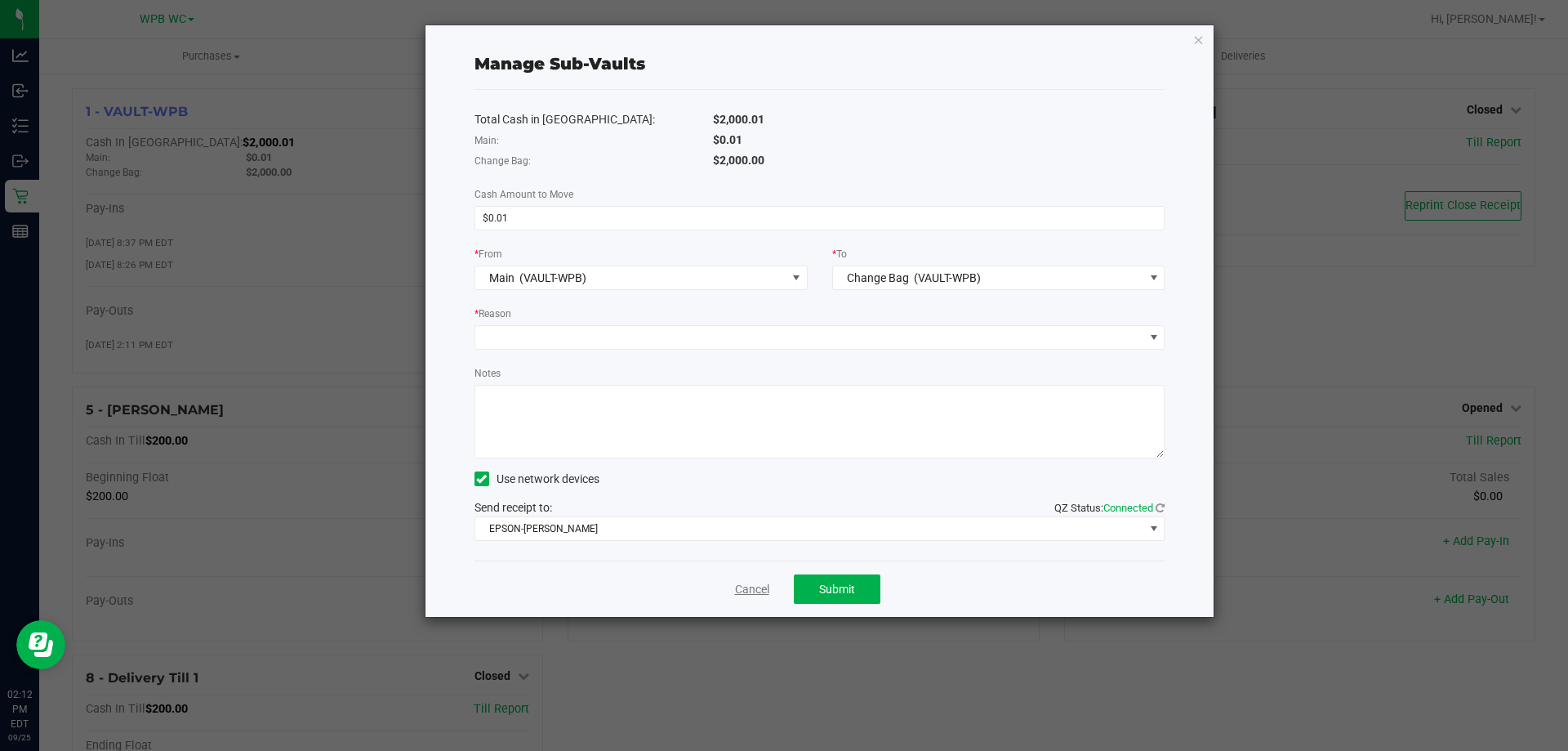
click at [738, 589] on link "Cancel" at bounding box center [752, 589] width 35 height 17
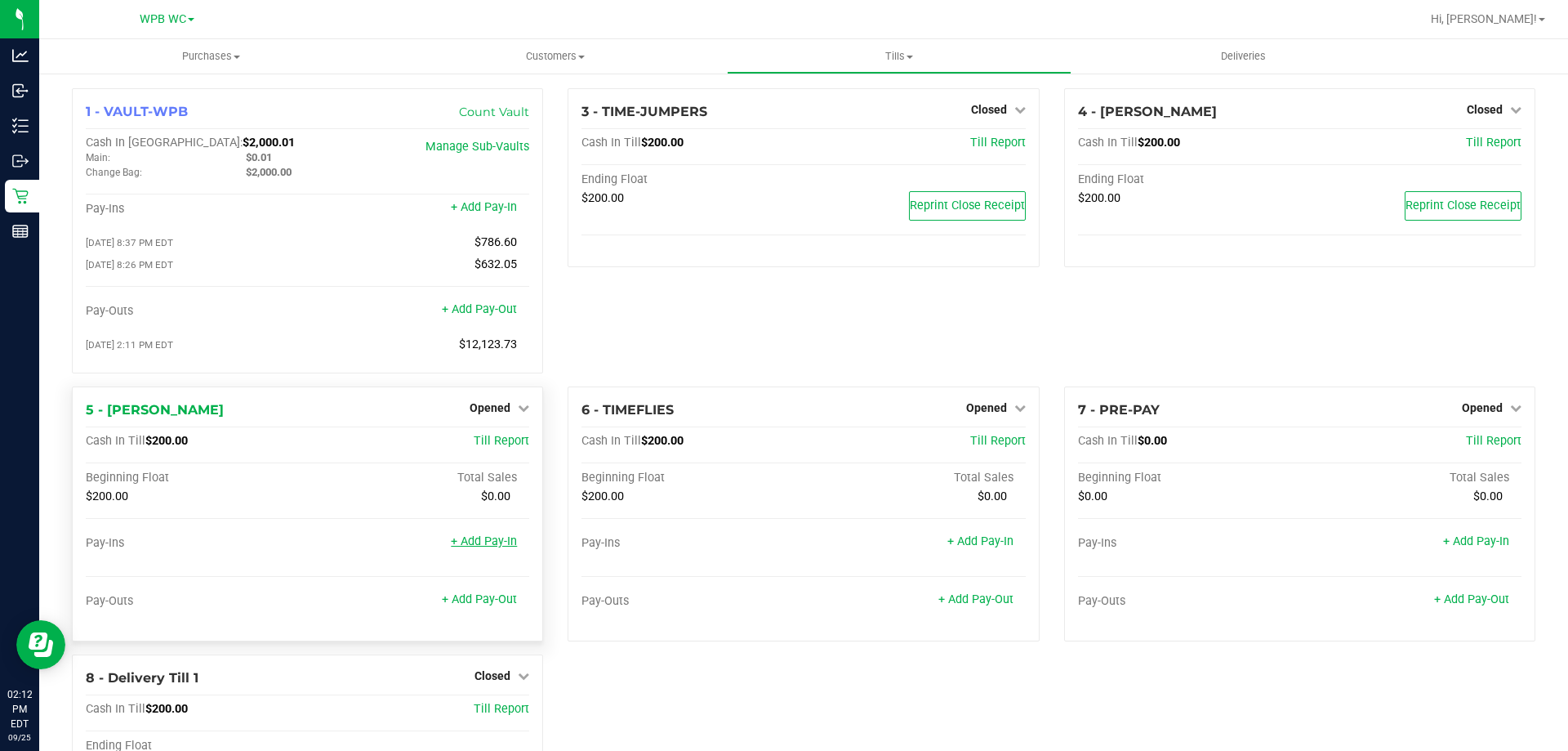
click at [498, 543] on link "+ Add Pay-In" at bounding box center [484, 541] width 66 height 14
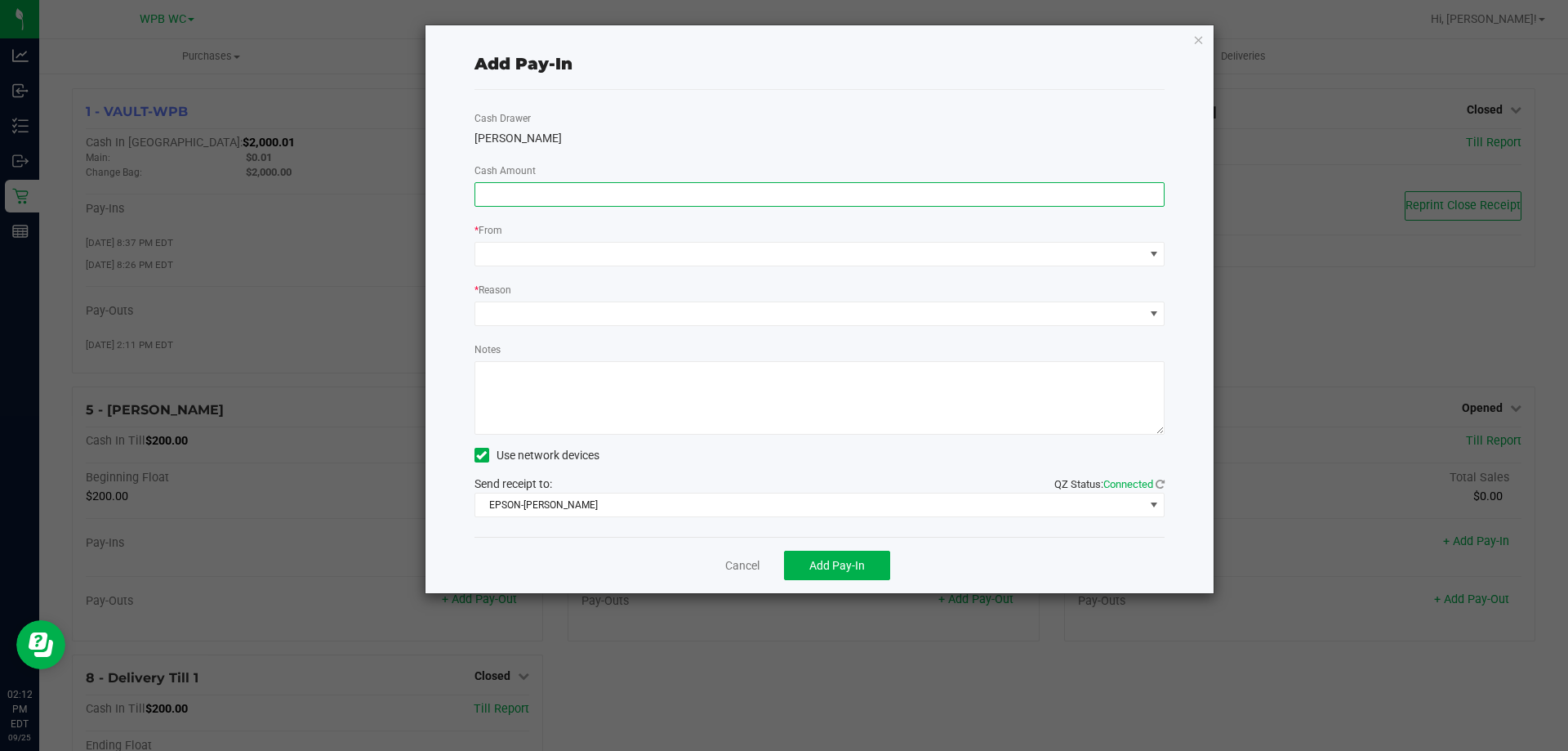
click at [567, 196] on input at bounding box center [820, 194] width 689 height 22
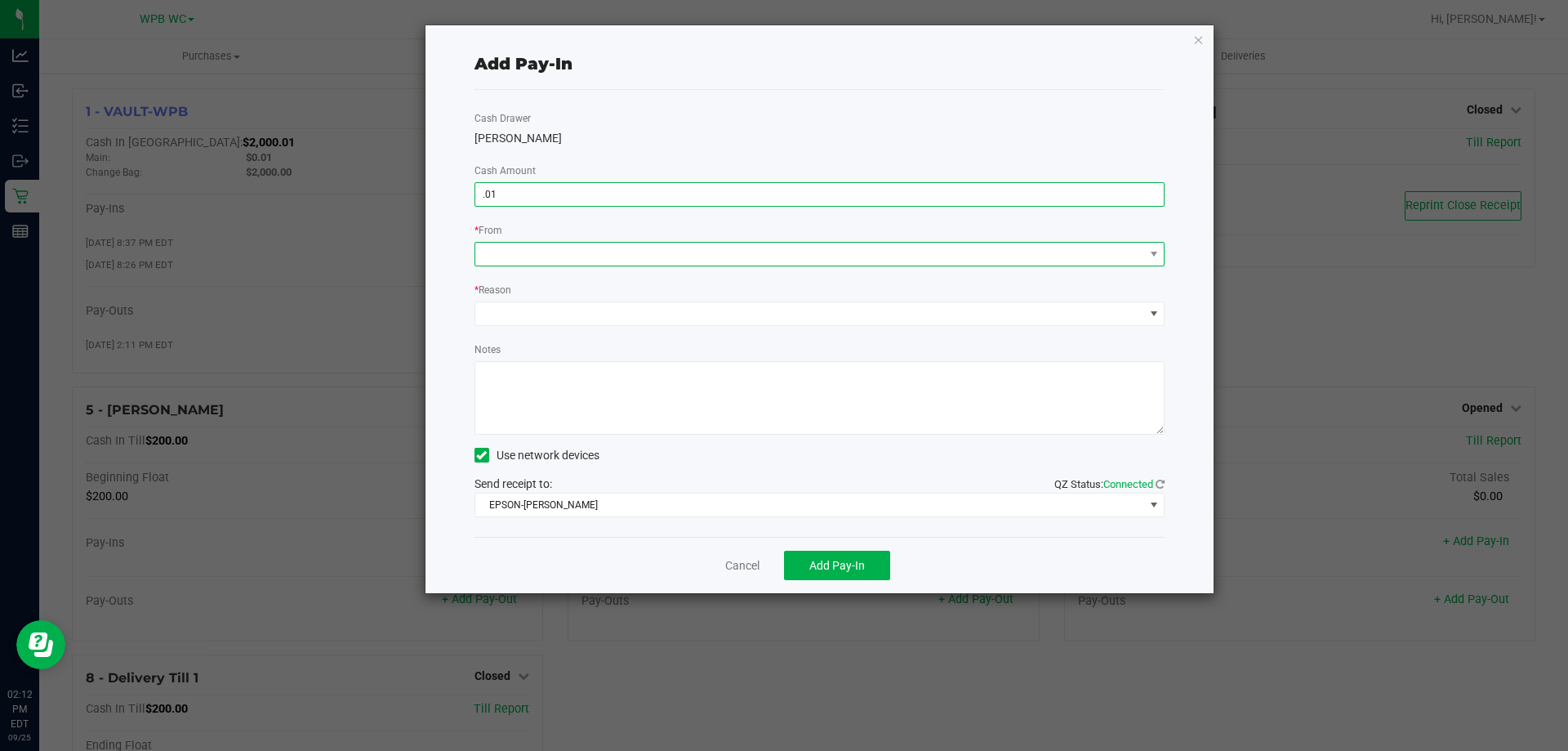
type input "$0.01"
click at [579, 258] on span at bounding box center [810, 254] width 669 height 22
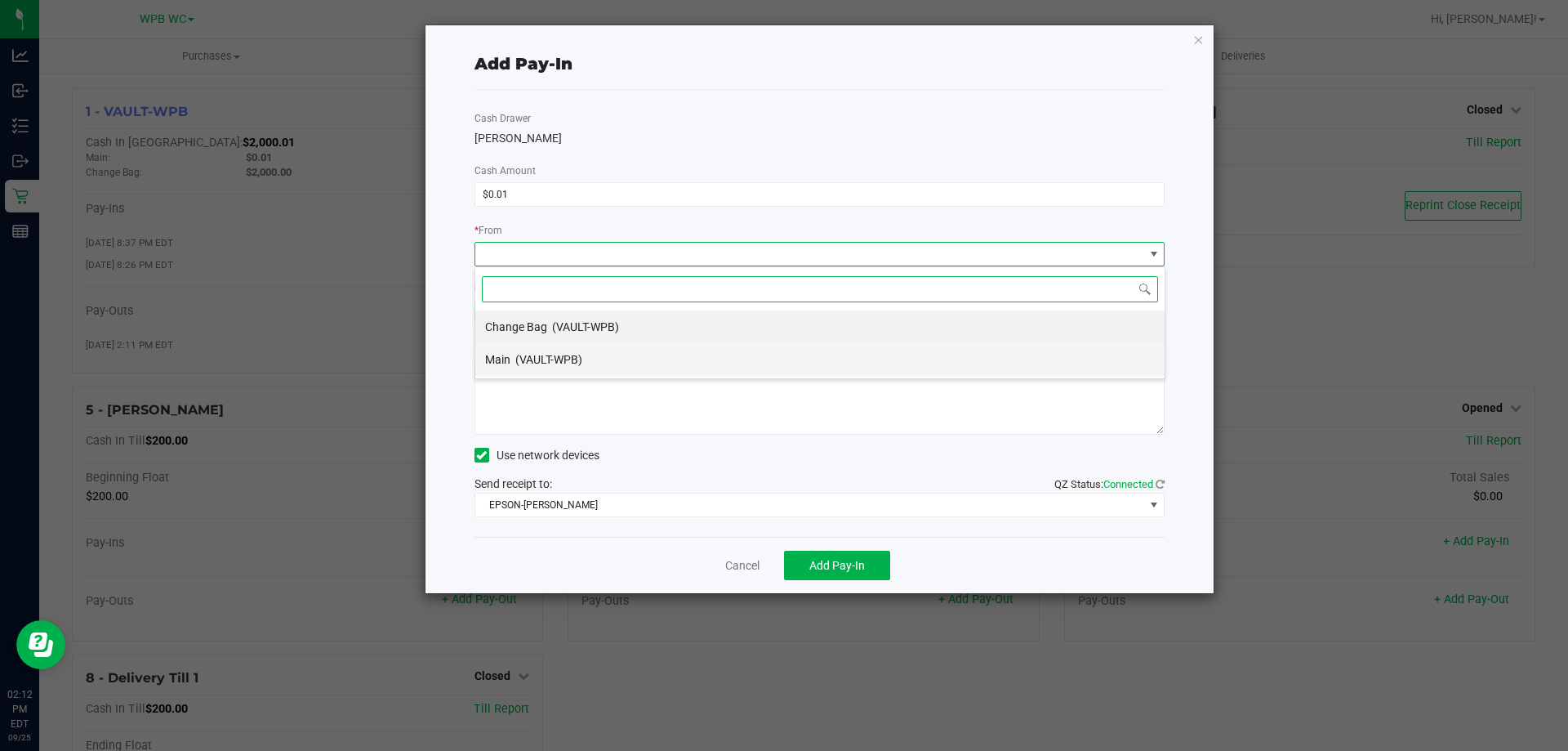
click at [566, 354] on span "(VAULT-WPB)" at bounding box center [550, 360] width 67 height 13
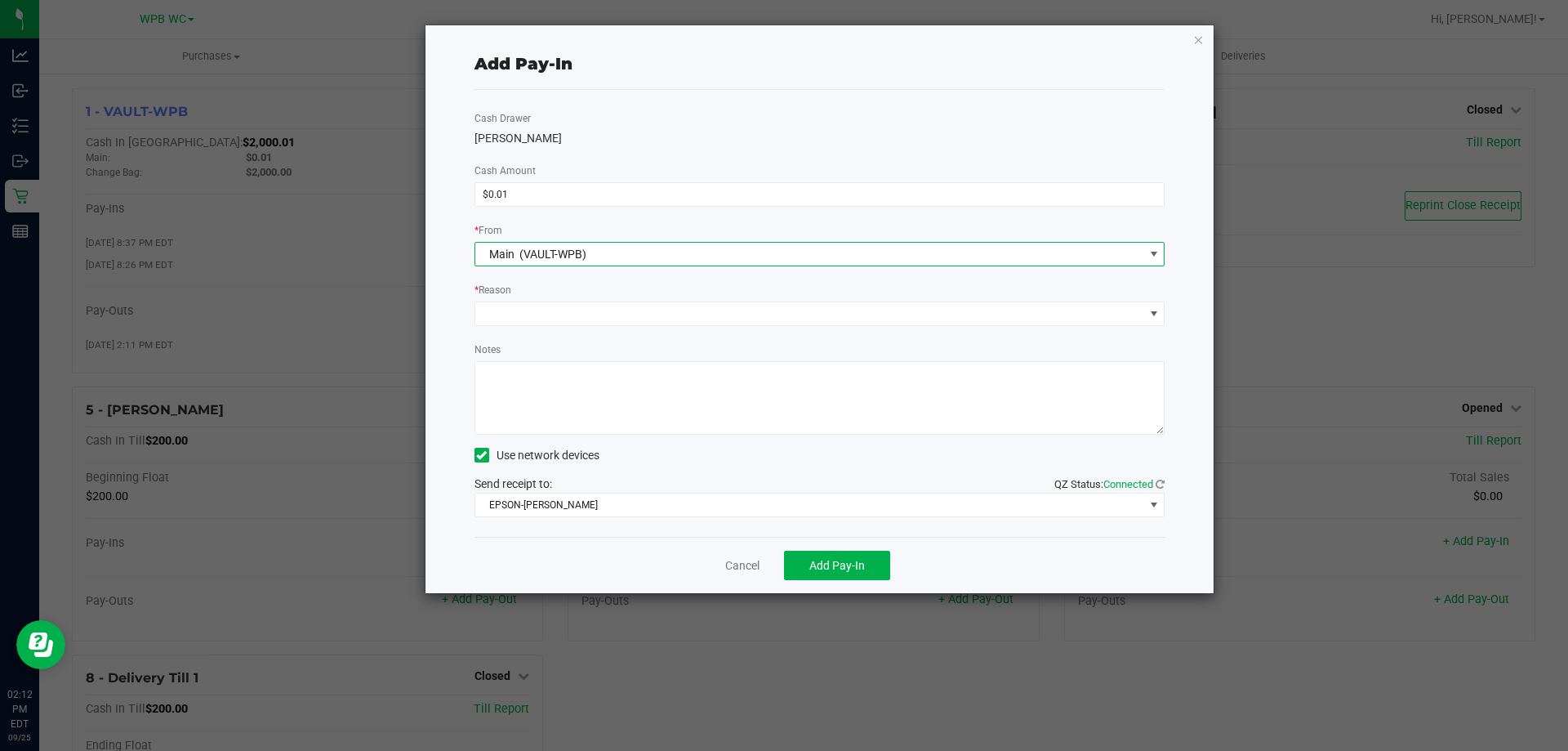
click at [574, 327] on div "Cash Drawer [PERSON_NAME] Cash Amount $0.01 * From Main (VAULT-WPB) * Reason No…" at bounding box center [820, 313] width 691 height 447
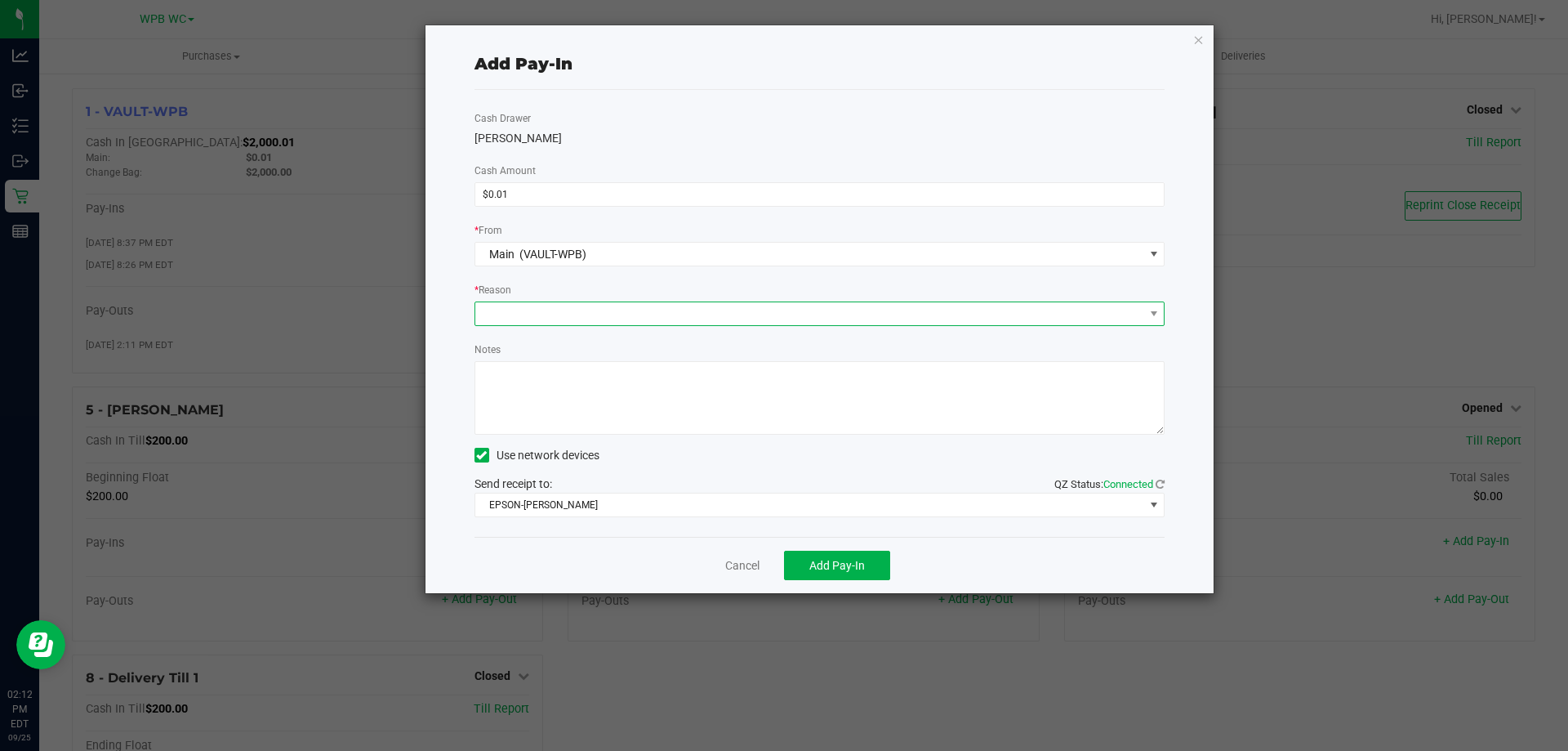
click at [577, 315] on span at bounding box center [810, 314] width 669 height 22
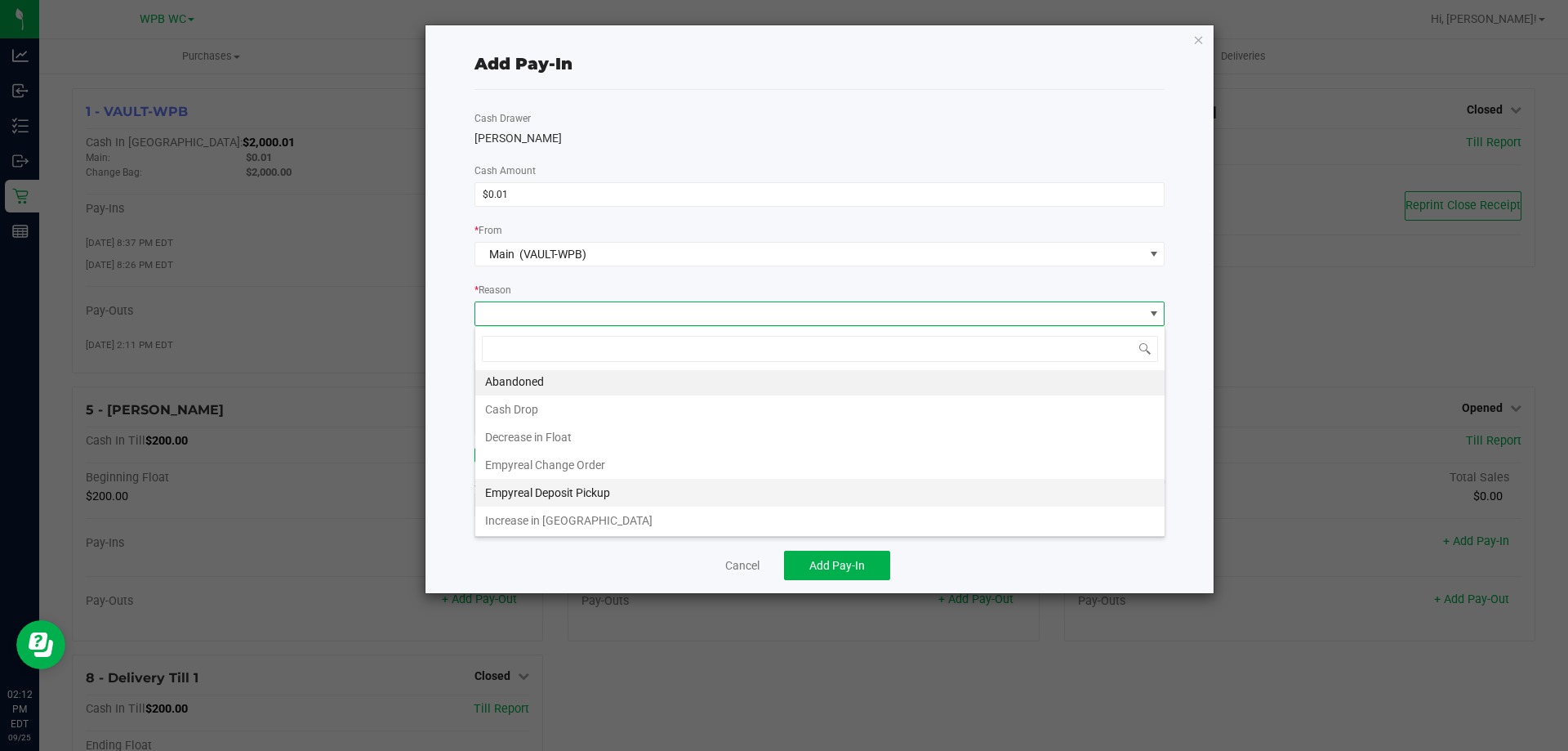
scroll to position [3, 0]
click at [577, 493] on li "Empyreal Deposit Pickup" at bounding box center [820, 492] width 689 height 28
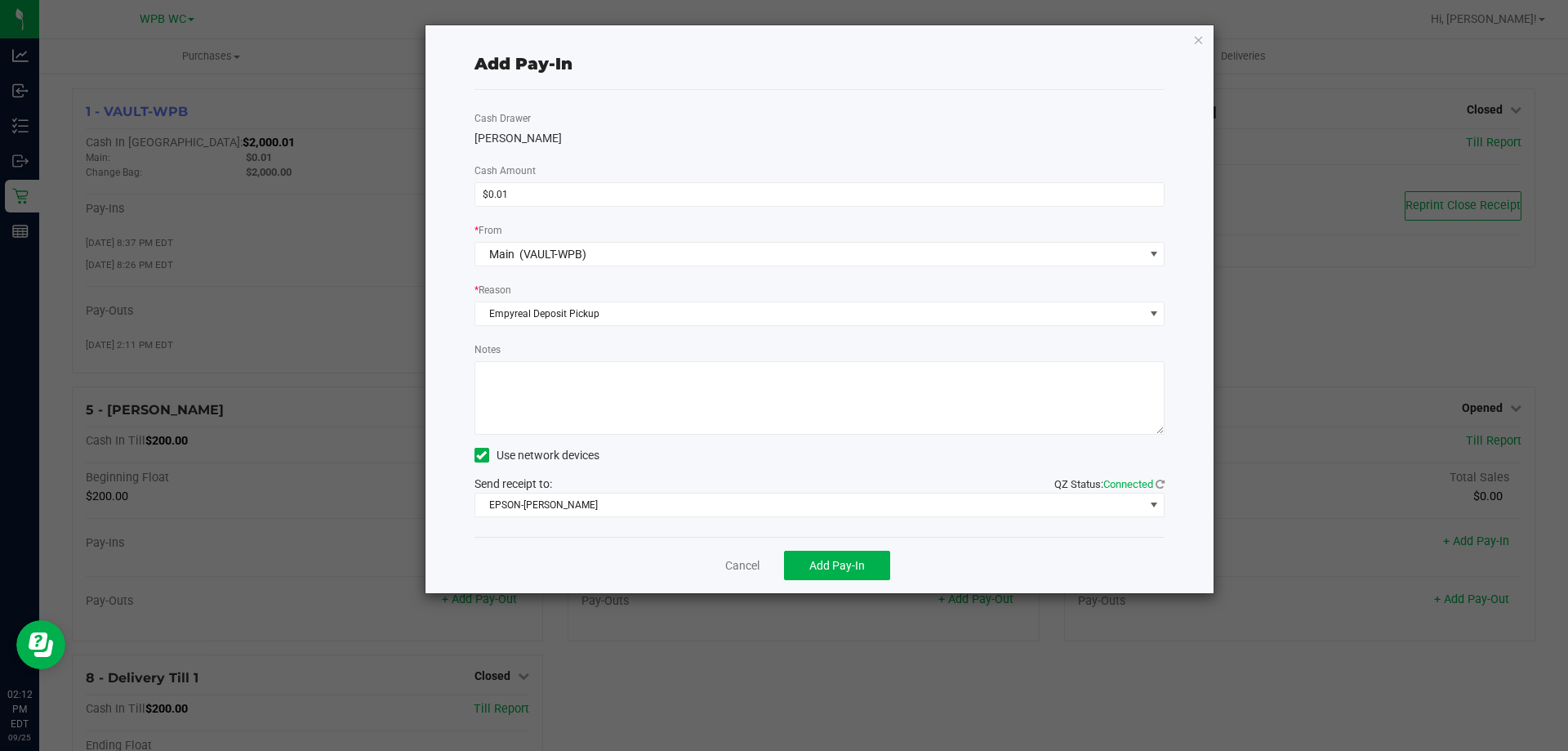
click at [538, 384] on textarea "Notes" at bounding box center [820, 398] width 691 height 74
type textarea "off by a [PERSON_NAME], correcting, adding it to a till. - A.S.H"
click at [854, 565] on span "Add Pay-In" at bounding box center [837, 566] width 55 height 13
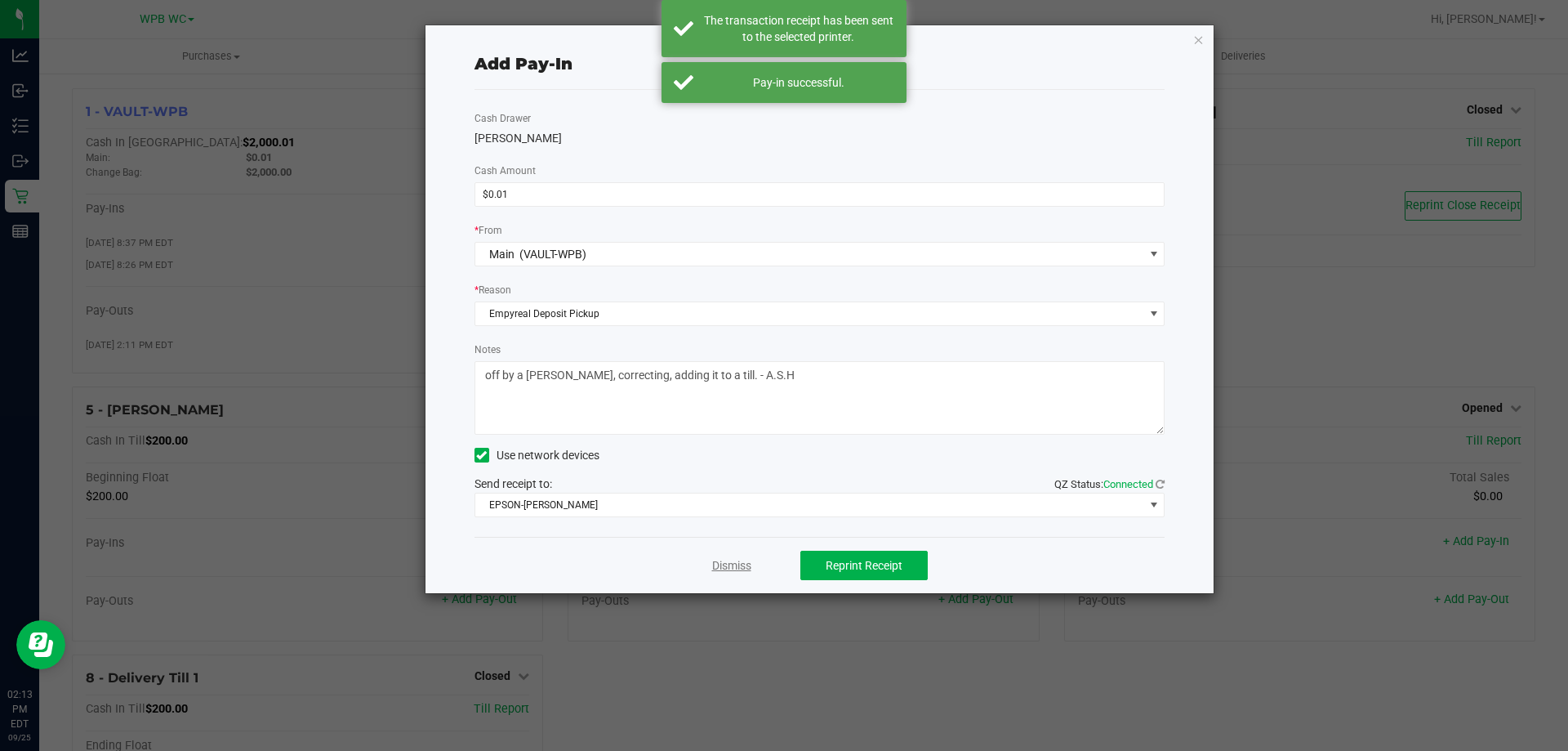
click at [740, 567] on link "Dismiss" at bounding box center [732, 566] width 39 height 17
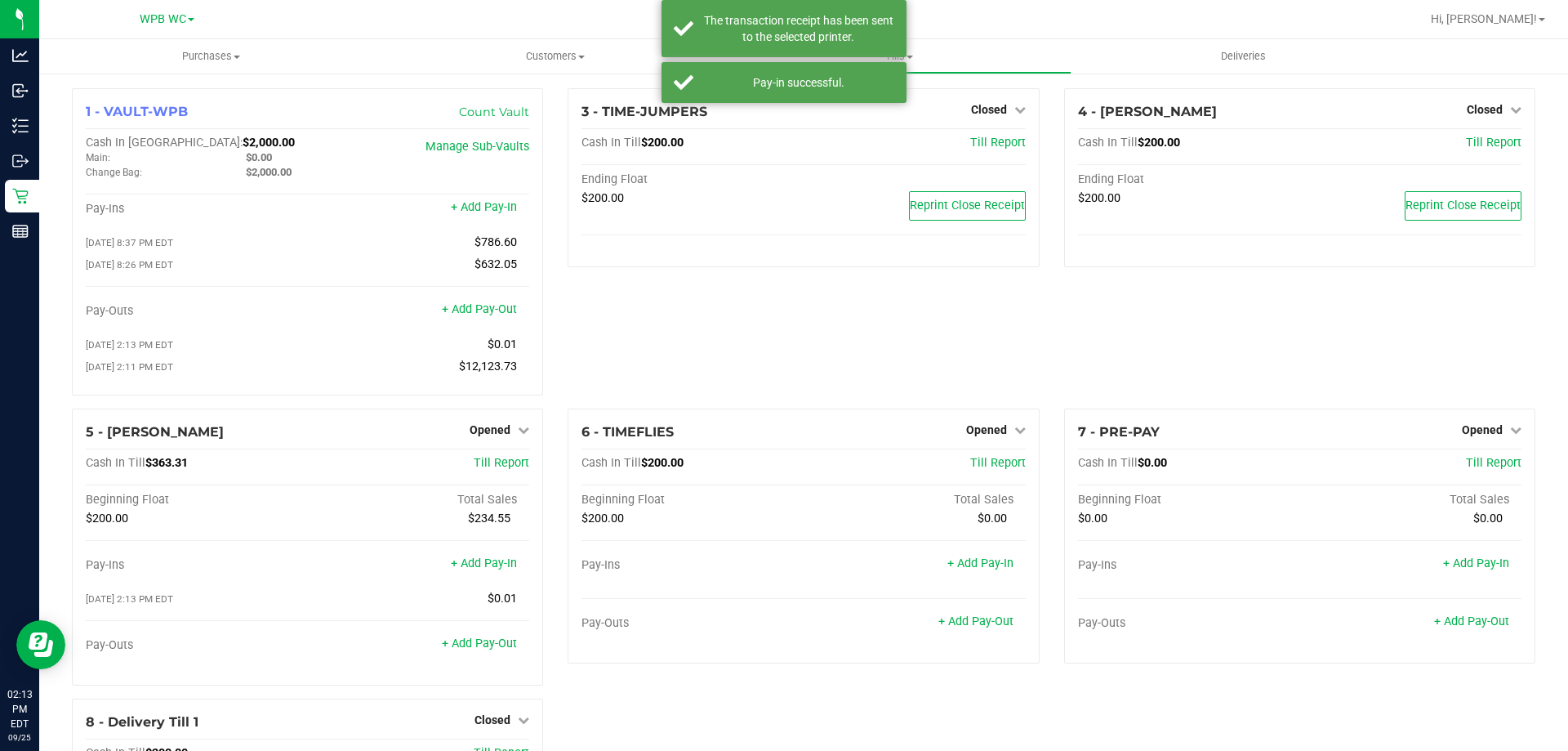
click at [829, 294] on div "3 - TIME-JUMPERS Closed Open Till Cash In Till $200.00 Till Report Ending Float…" at bounding box center [803, 248] width 496 height 320
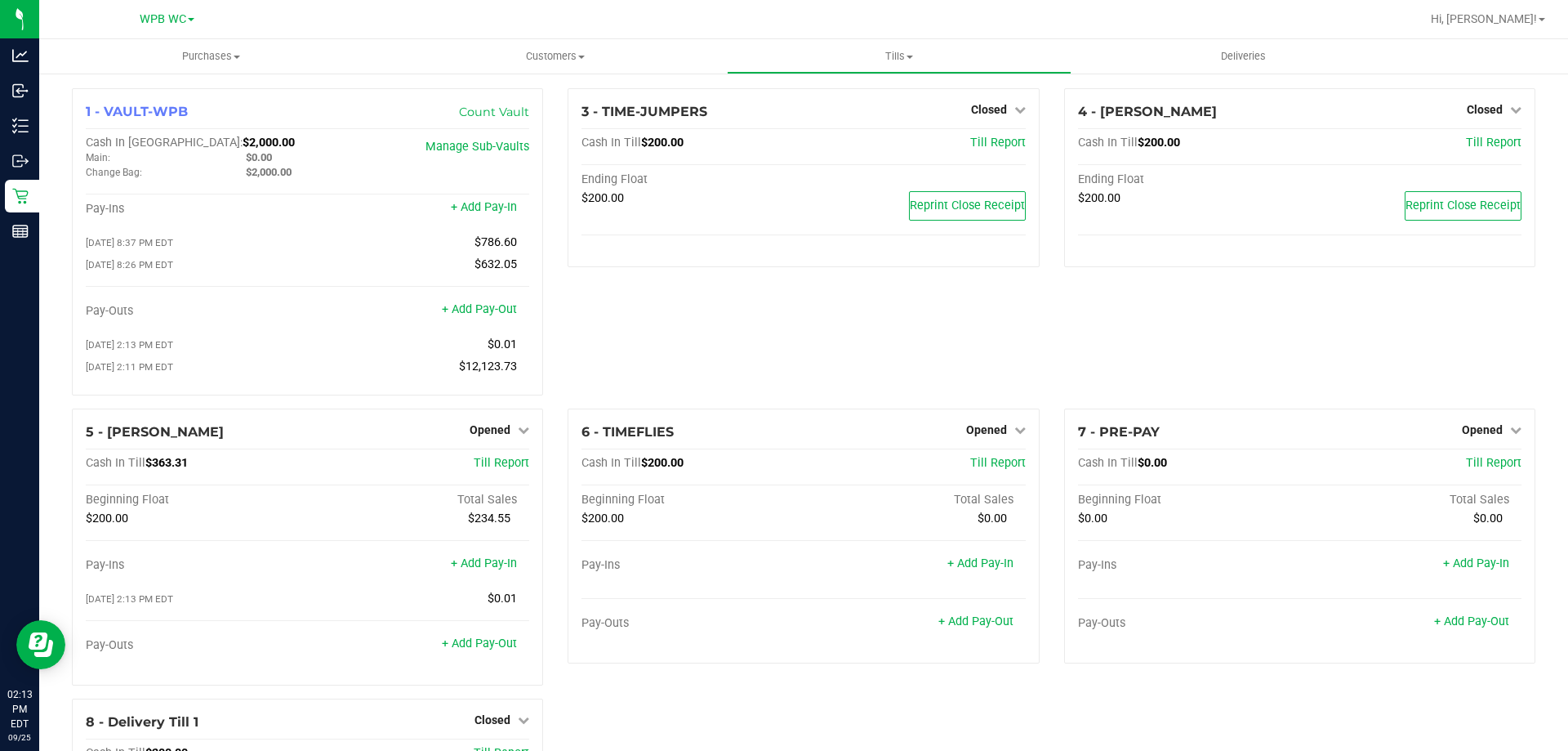
click at [740, 327] on div "3 - TIME-JUMPERS Closed Open Till Cash In Till $200.00 Till Report Ending Float…" at bounding box center [803, 248] width 496 height 320
